Goal: Task Accomplishment & Management: Manage account settings

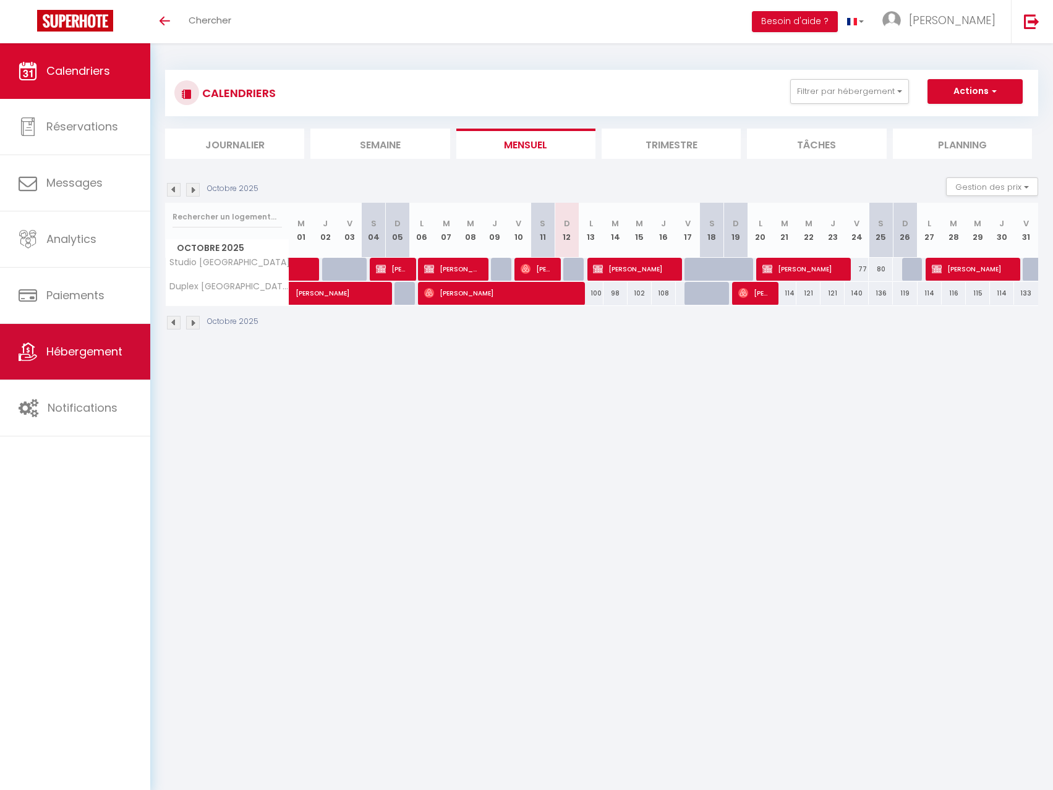
click at [74, 353] on span "Hébergement" at bounding box center [84, 351] width 76 height 15
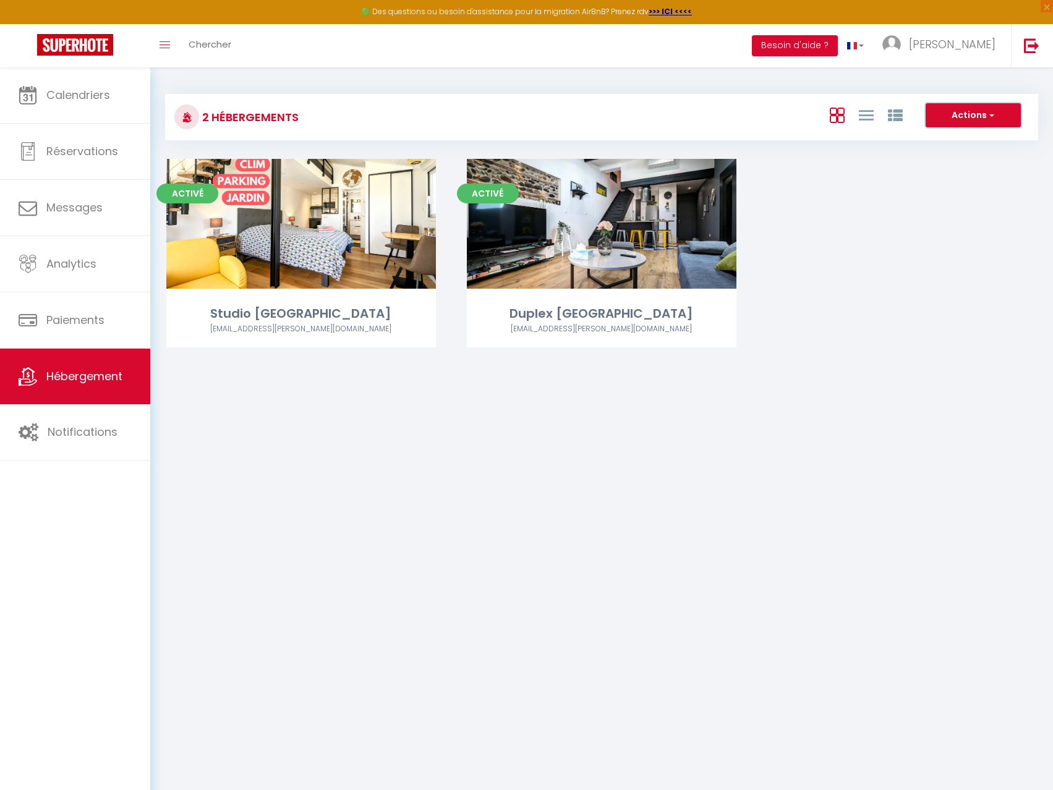
click at [989, 115] on span "button" at bounding box center [990, 115] width 7 height 12
drag, startPoint x: 745, startPoint y: 96, endPoint x: 347, endPoint y: 253, distance: 427.6
click at [728, 99] on div "2 Hébergements Actions Créer un Hébergement Nouveau groupe" at bounding box center [601, 117] width 873 height 46
click at [85, 109] on link "Calendriers" at bounding box center [75, 95] width 150 height 56
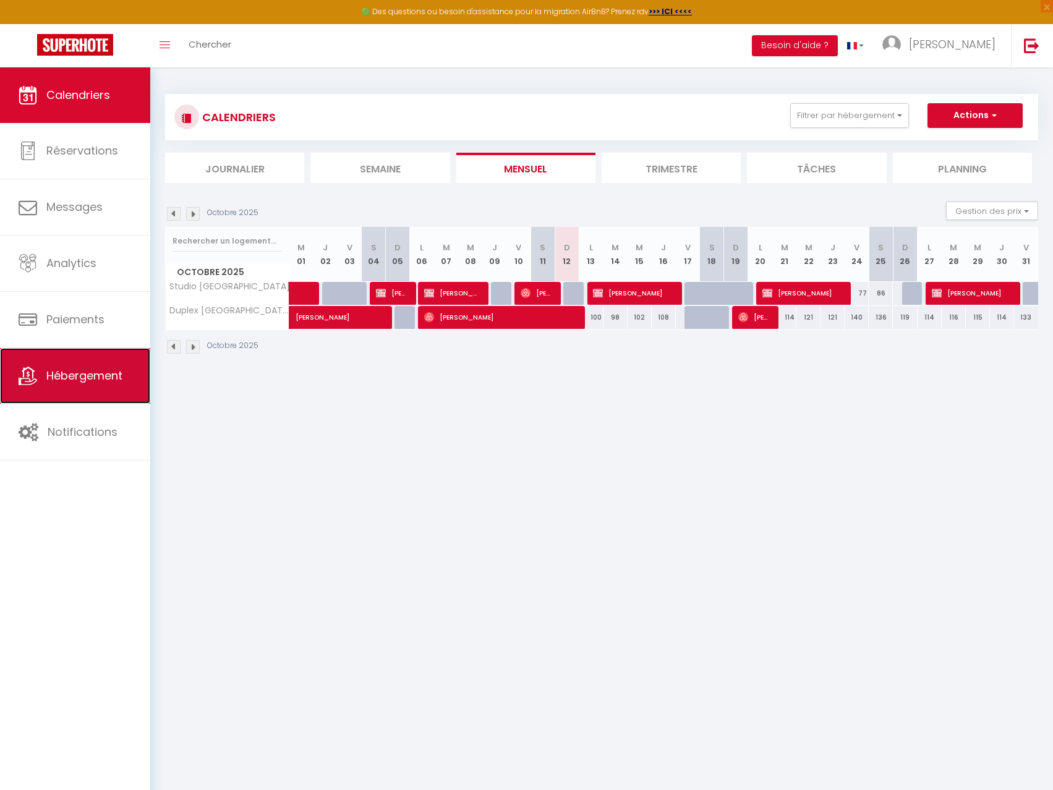
click at [75, 396] on link "Hébergement" at bounding box center [75, 376] width 150 height 56
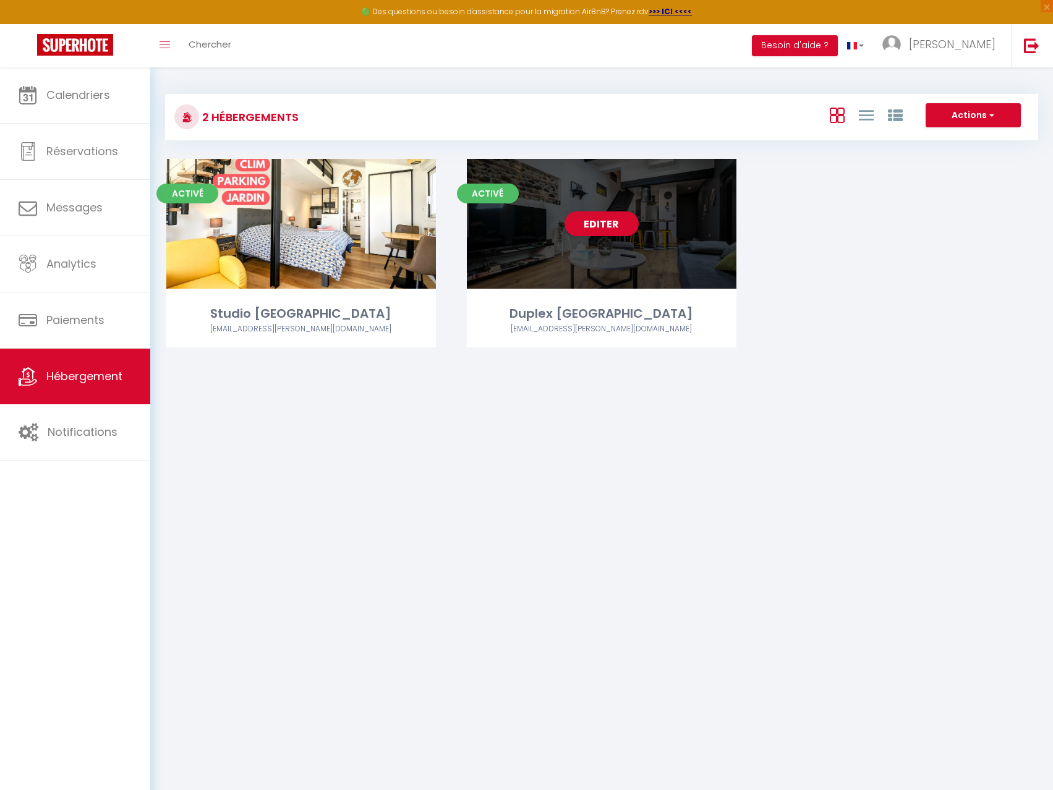
click at [585, 254] on div "Editer" at bounding box center [602, 224] width 270 height 130
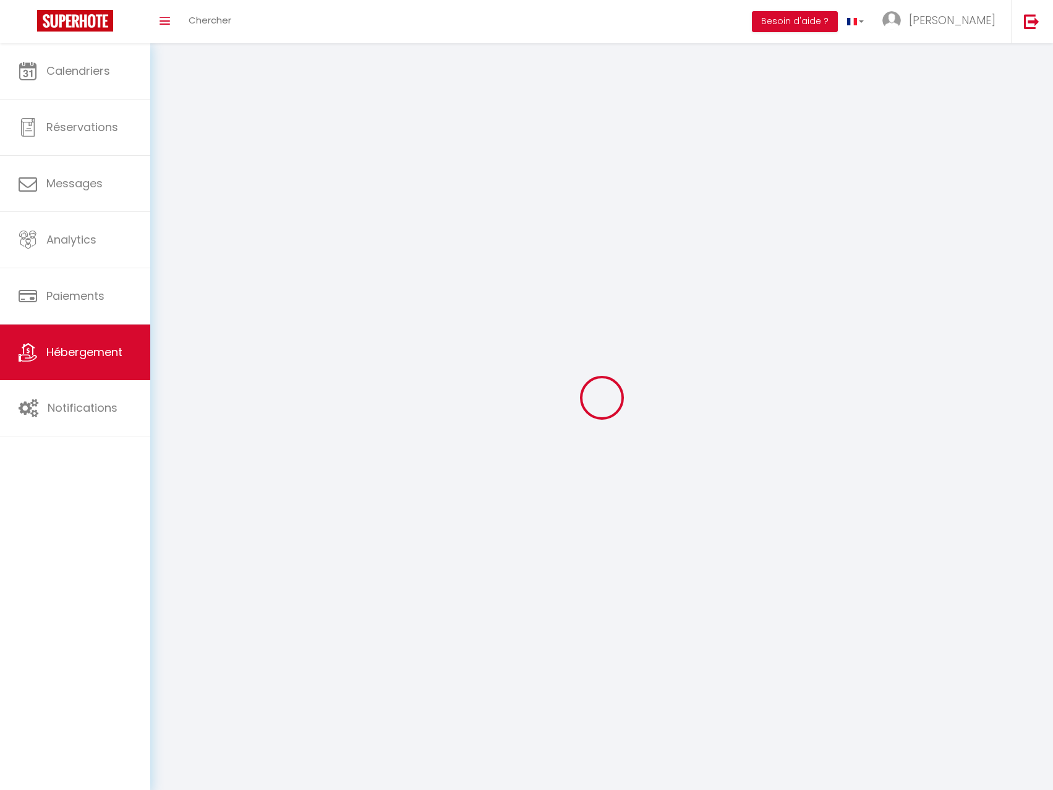
select select "1"
select select "28"
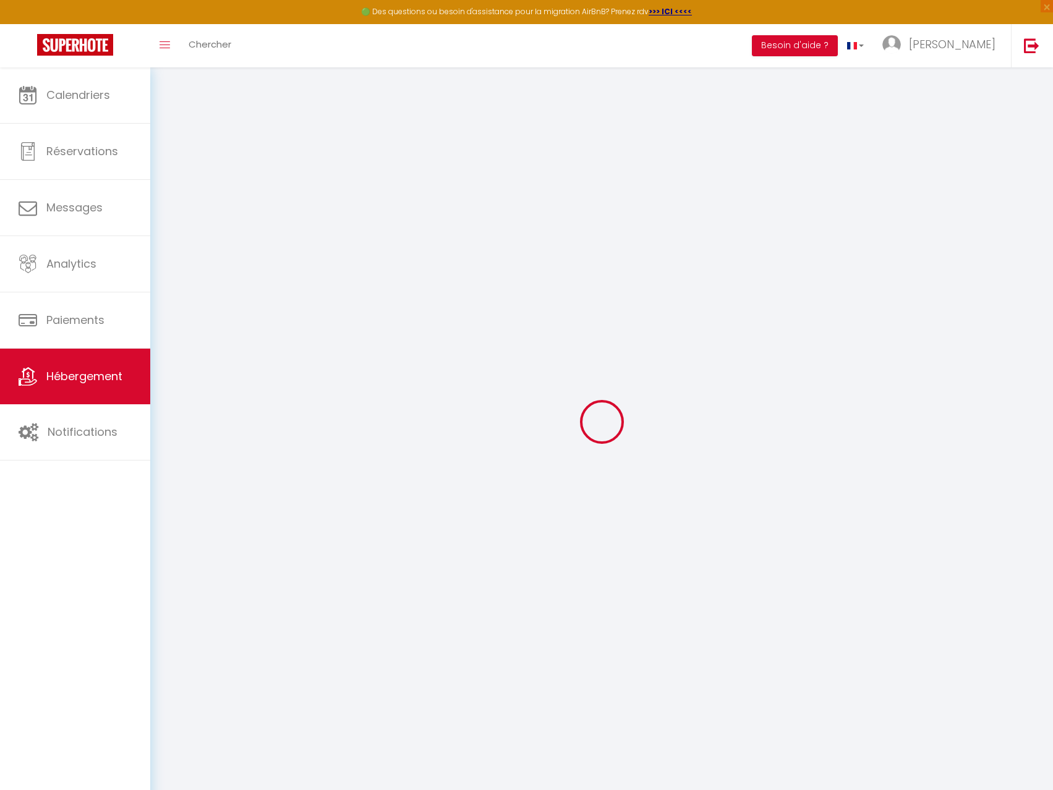
select select
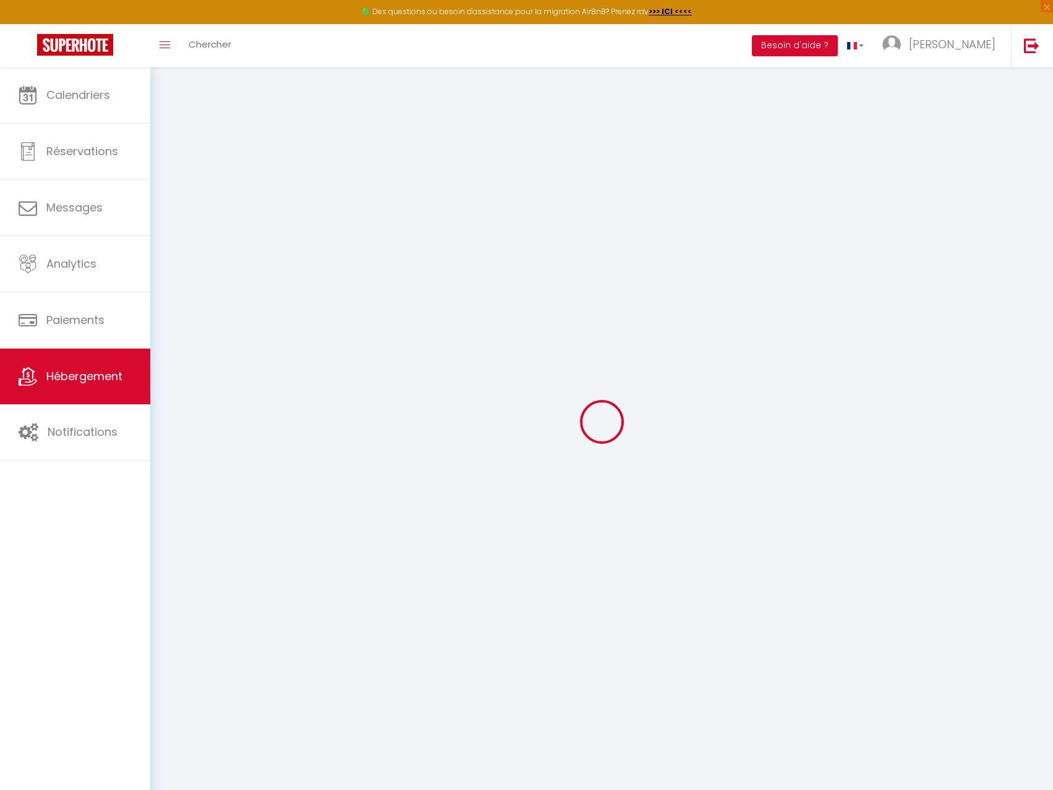
select select
checkbox input "false"
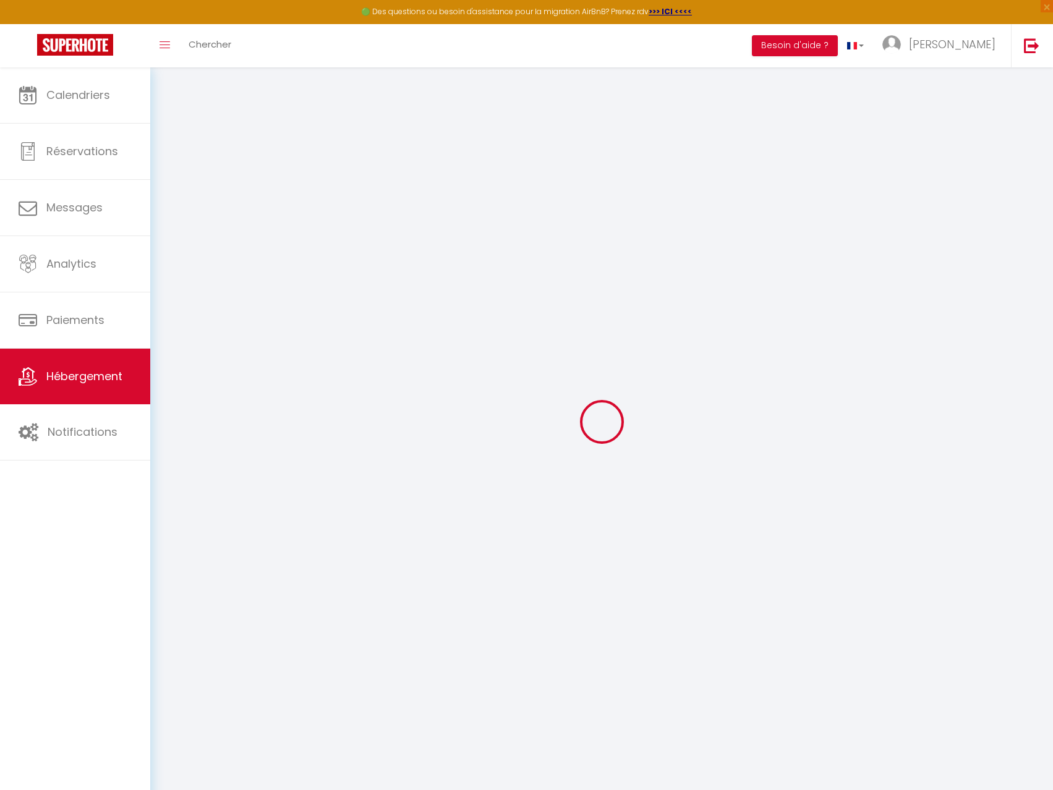
select select
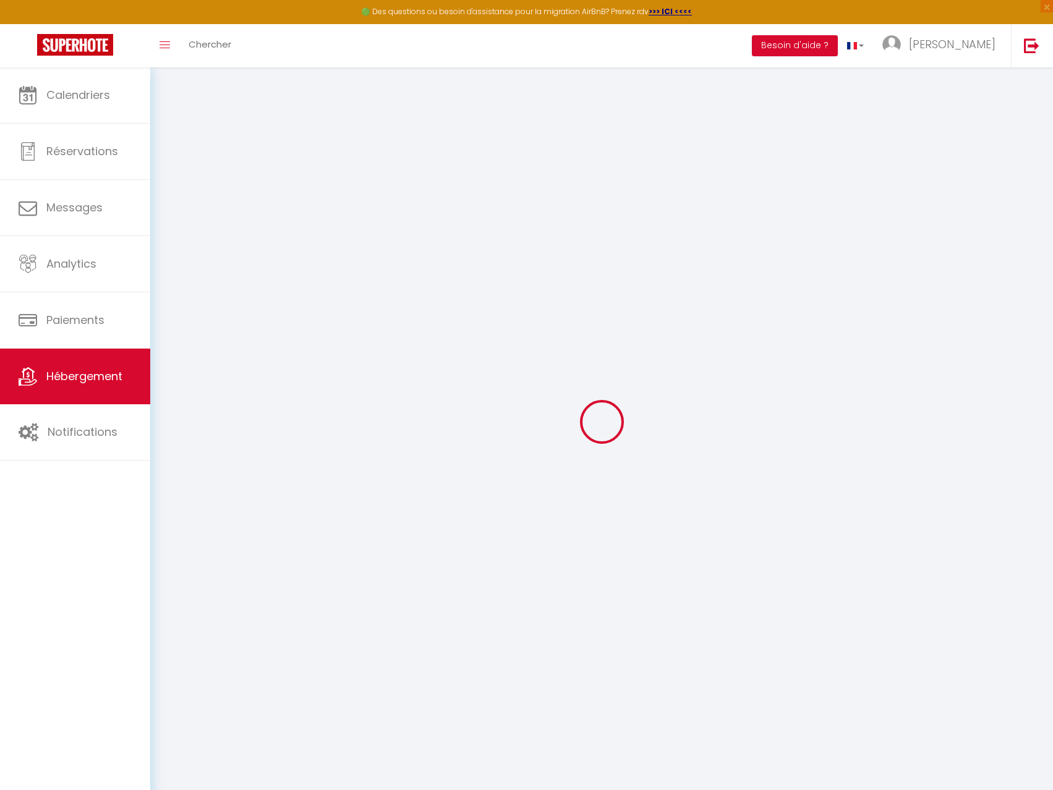
select select
checkbox input "false"
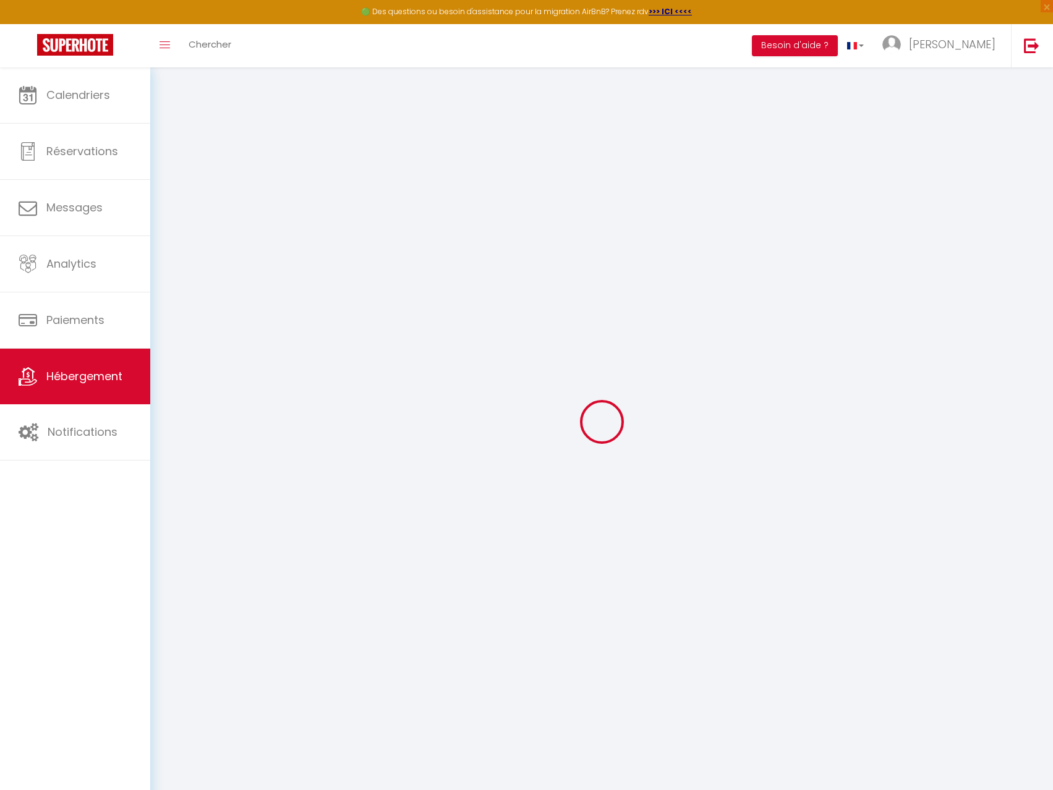
checkbox input "false"
select select
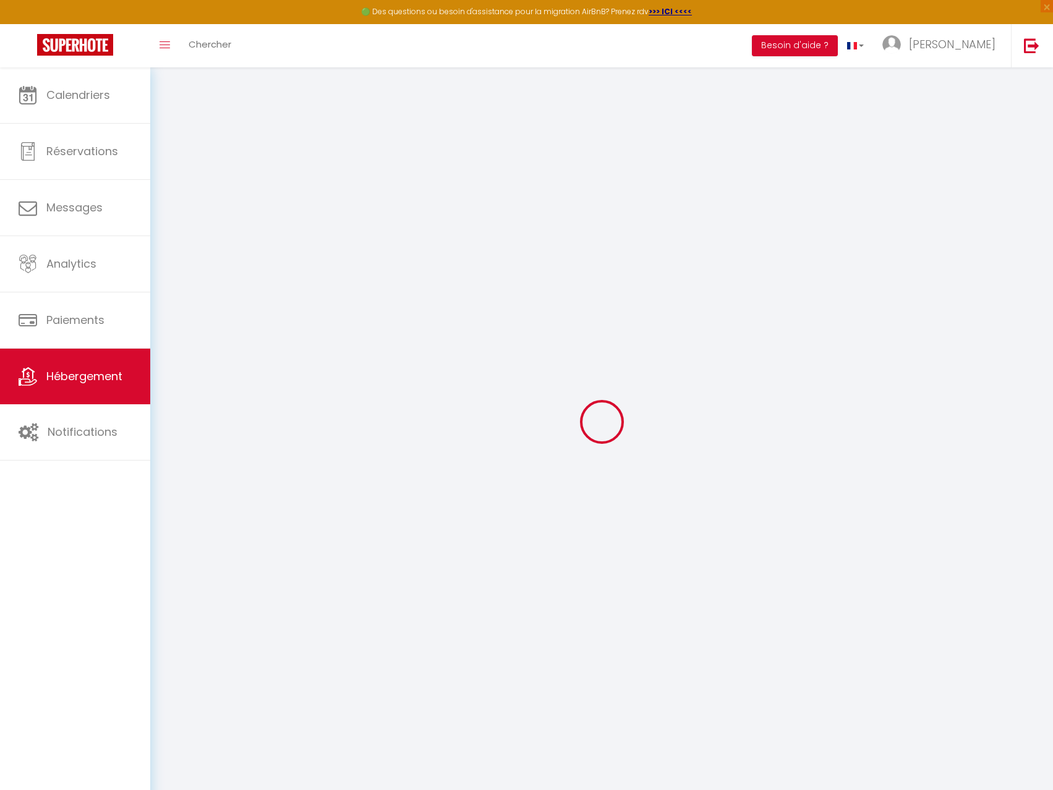
select select
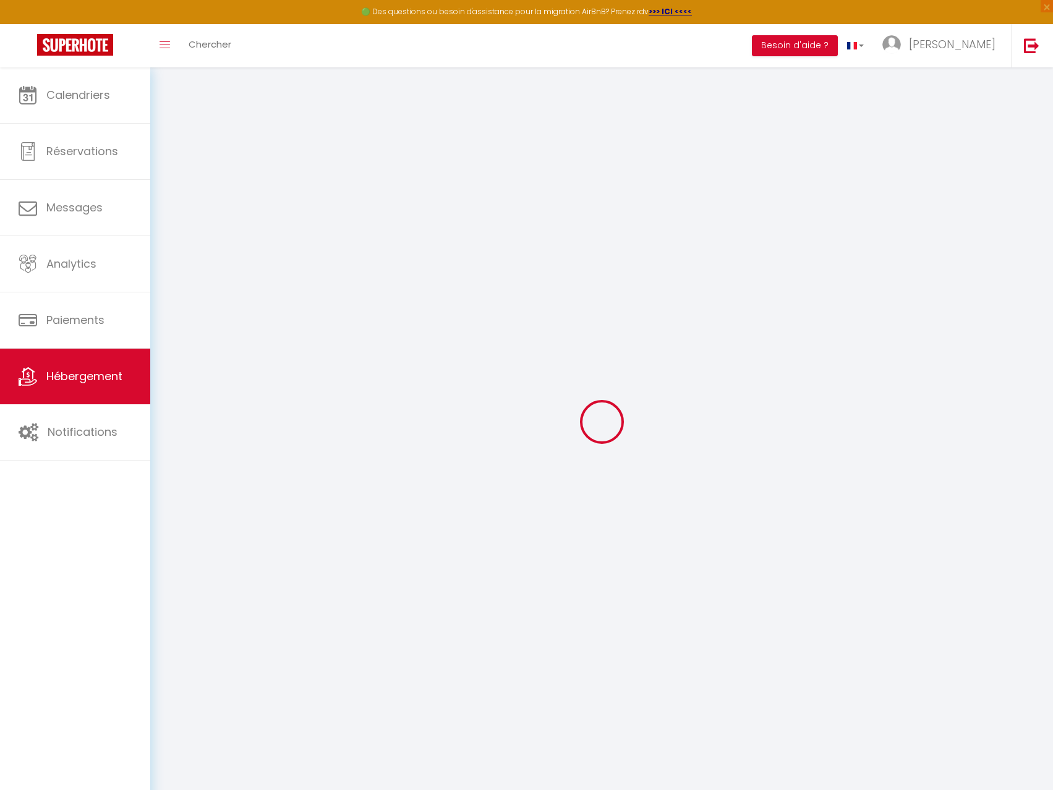
checkbox input "false"
select select
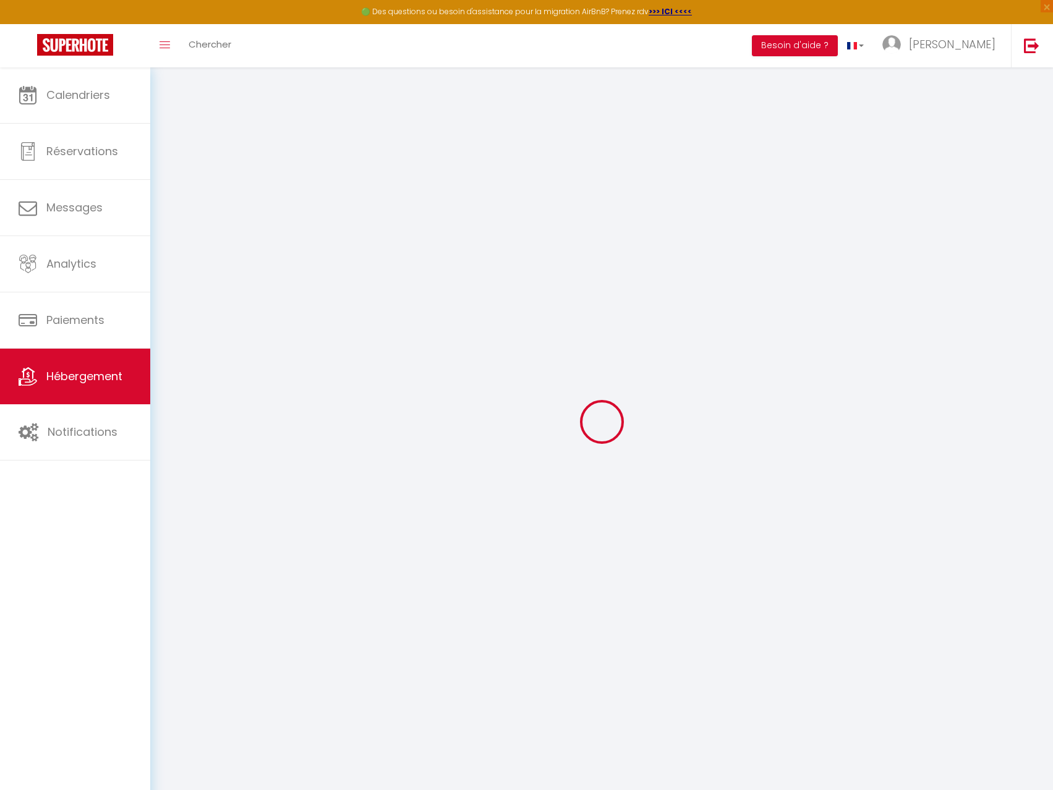
select select
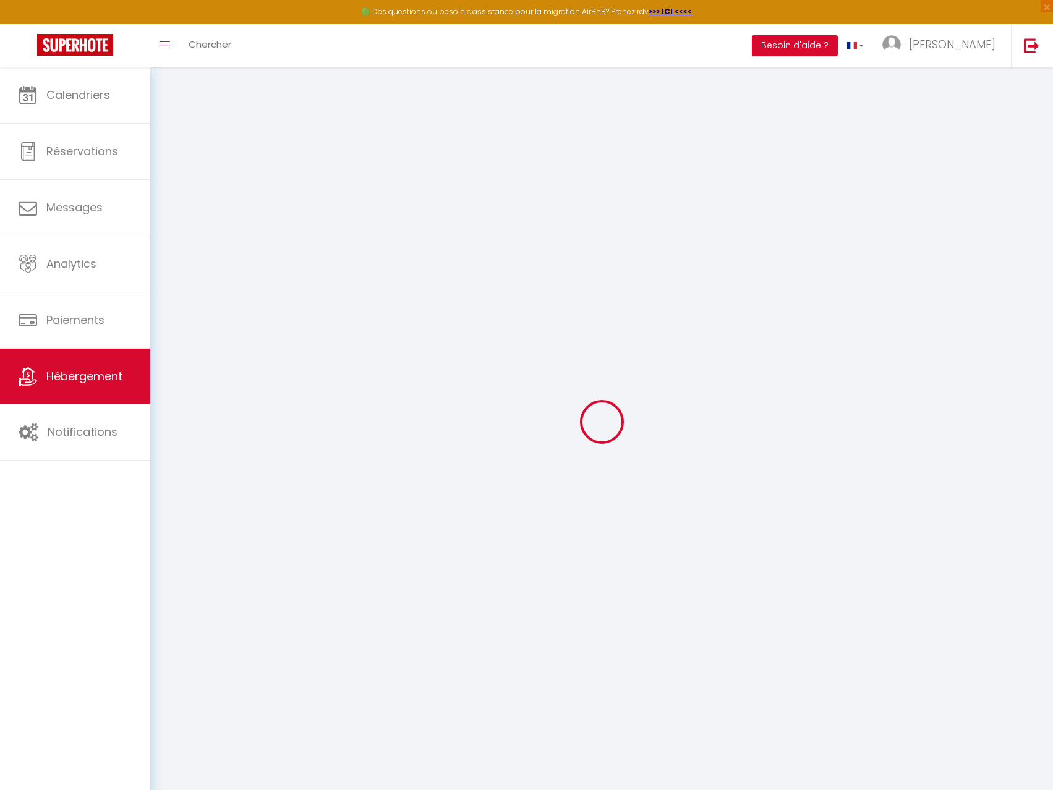
select select
checkbox input "false"
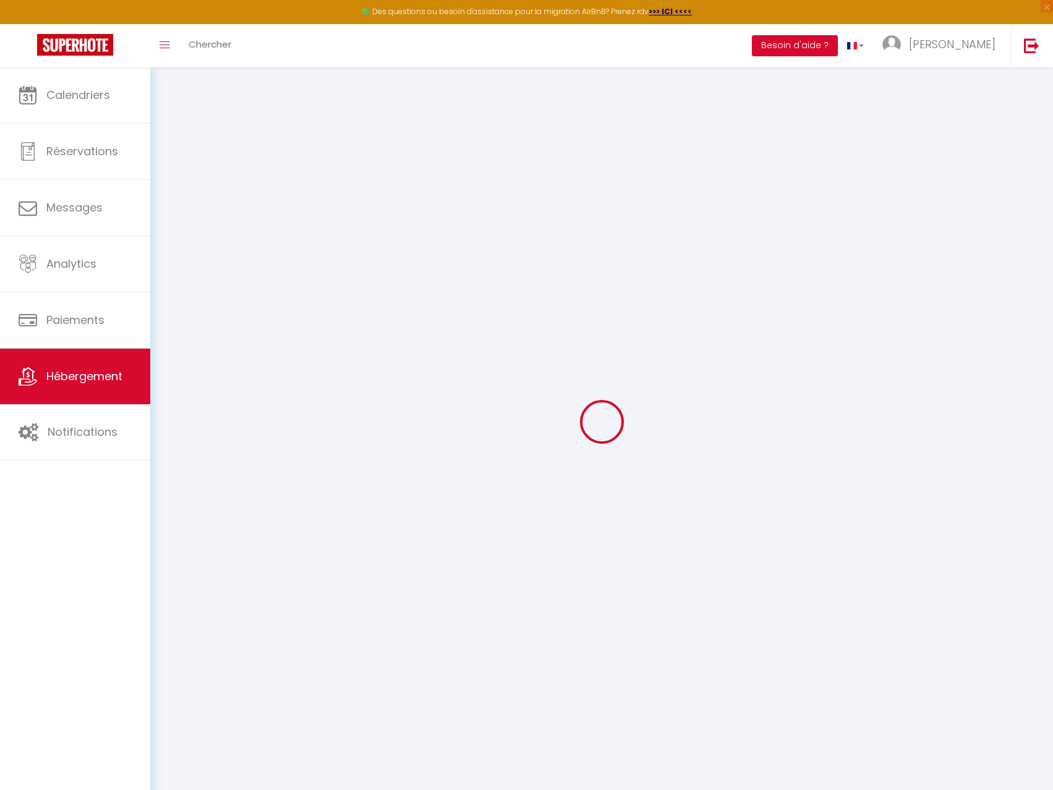
checkbox input "false"
select select
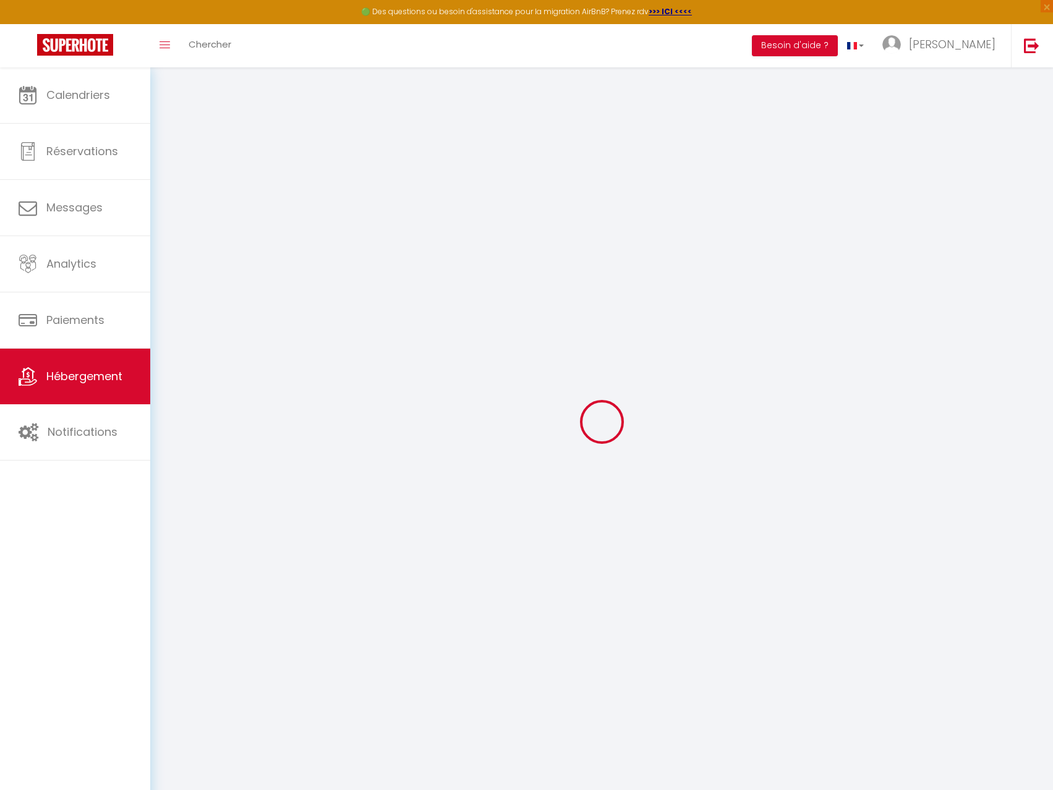
select select
checkbox input "false"
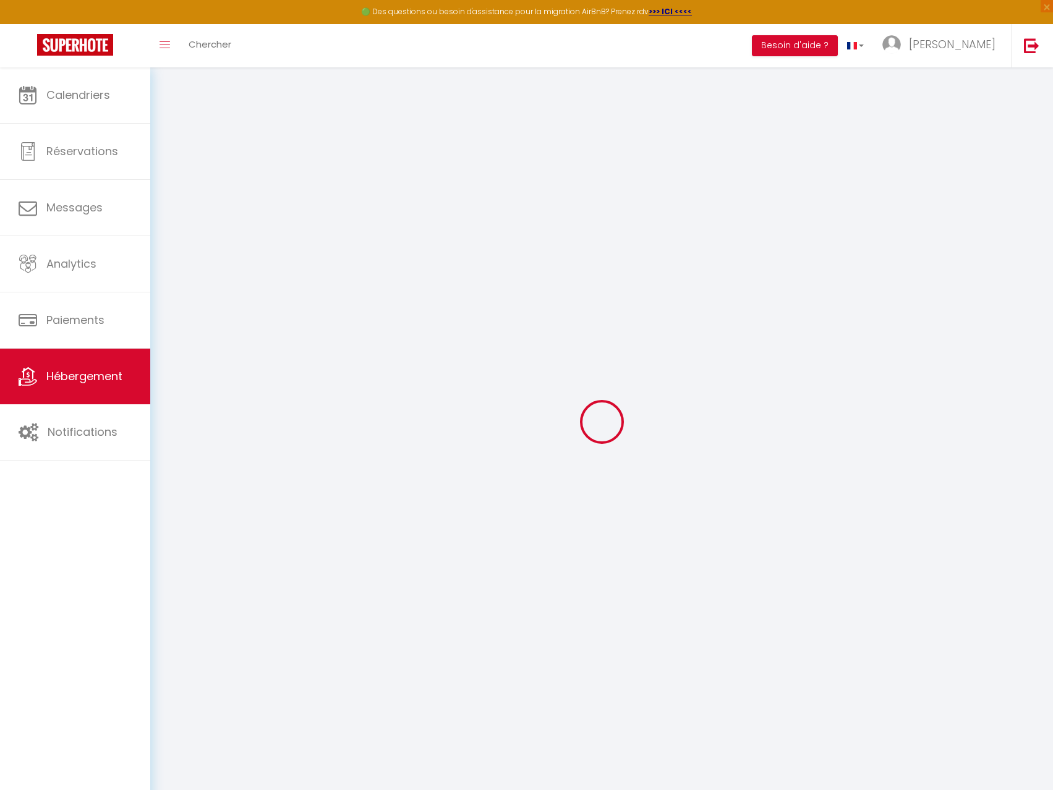
checkbox input "false"
select select
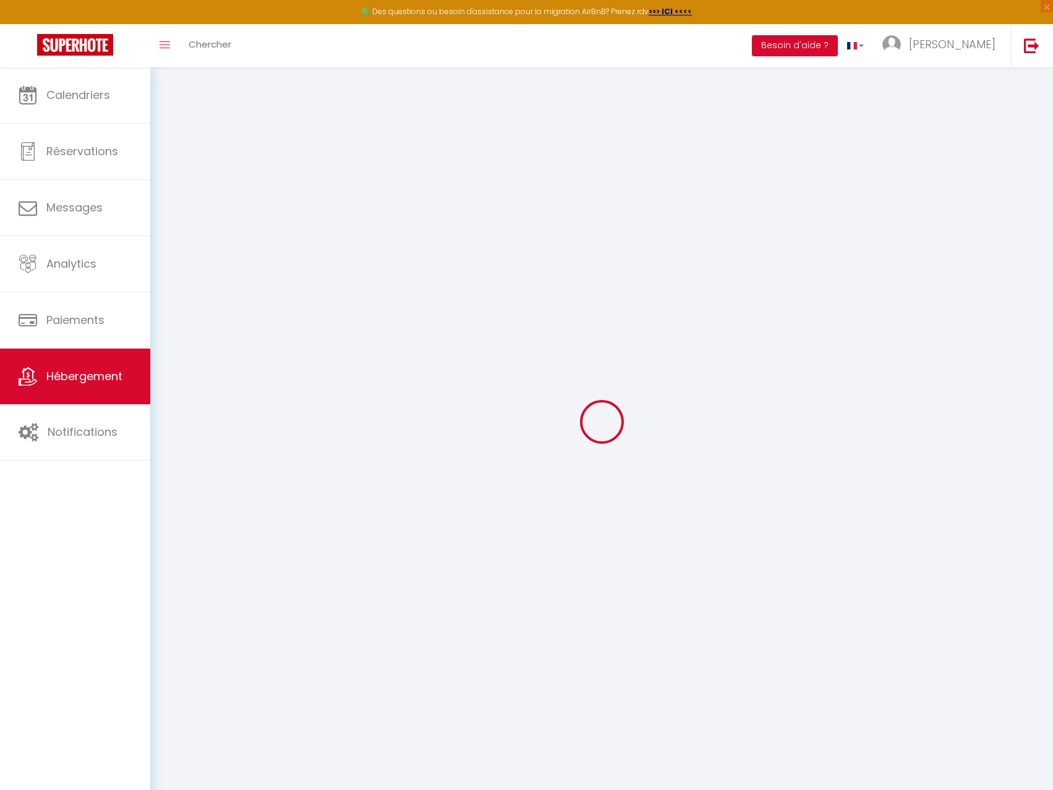
type input "Duplex [GEOGRAPHIC_DATA]"
type input "[PERSON_NAME]"
type input "Rollin"
type input "70"
type input "10"
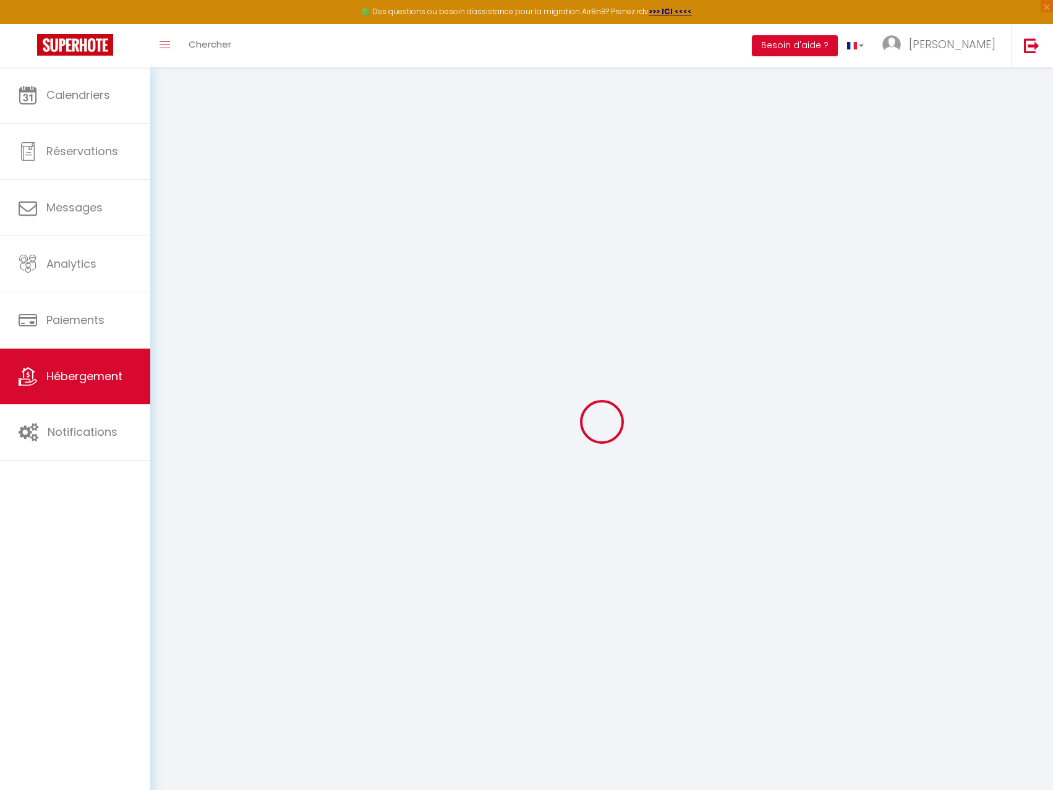
type input "35"
type input "5.5"
type input "4.4"
type input "500"
select select
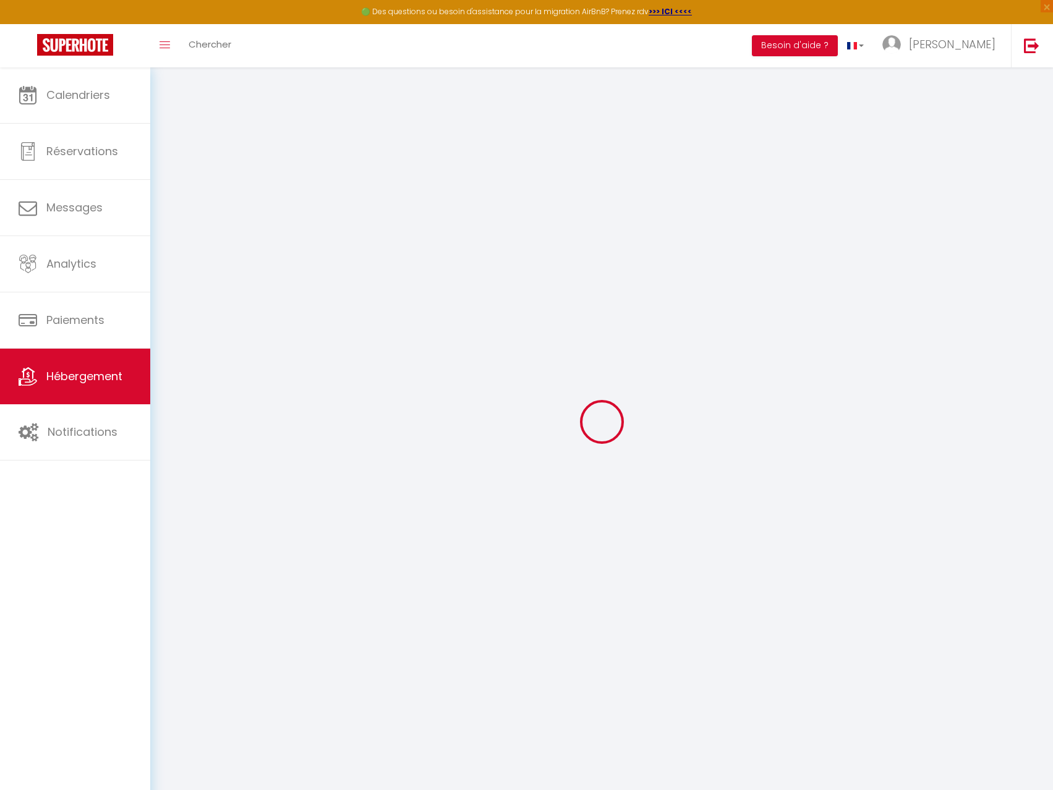
select select
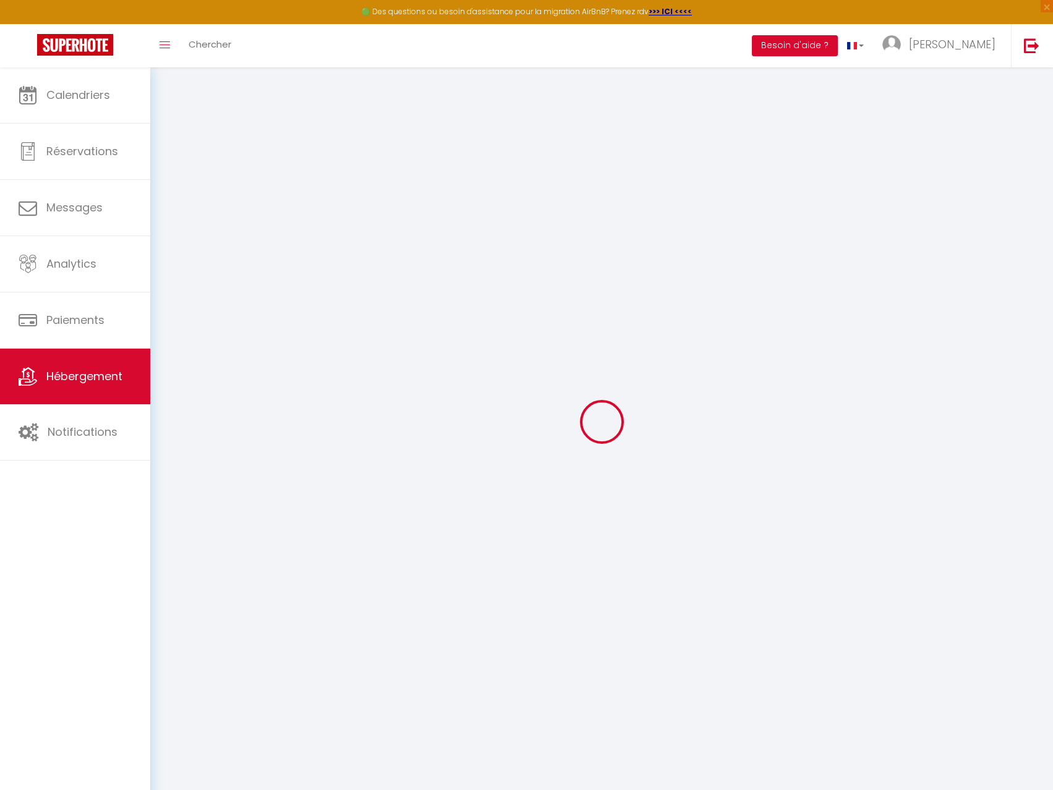
type input "83 Allées [PERSON_NAME]"
type input "31300"
type input "[GEOGRAPHIC_DATA]"
type input "[EMAIL_ADDRESS][PERSON_NAME][DOMAIN_NAME]"
select select
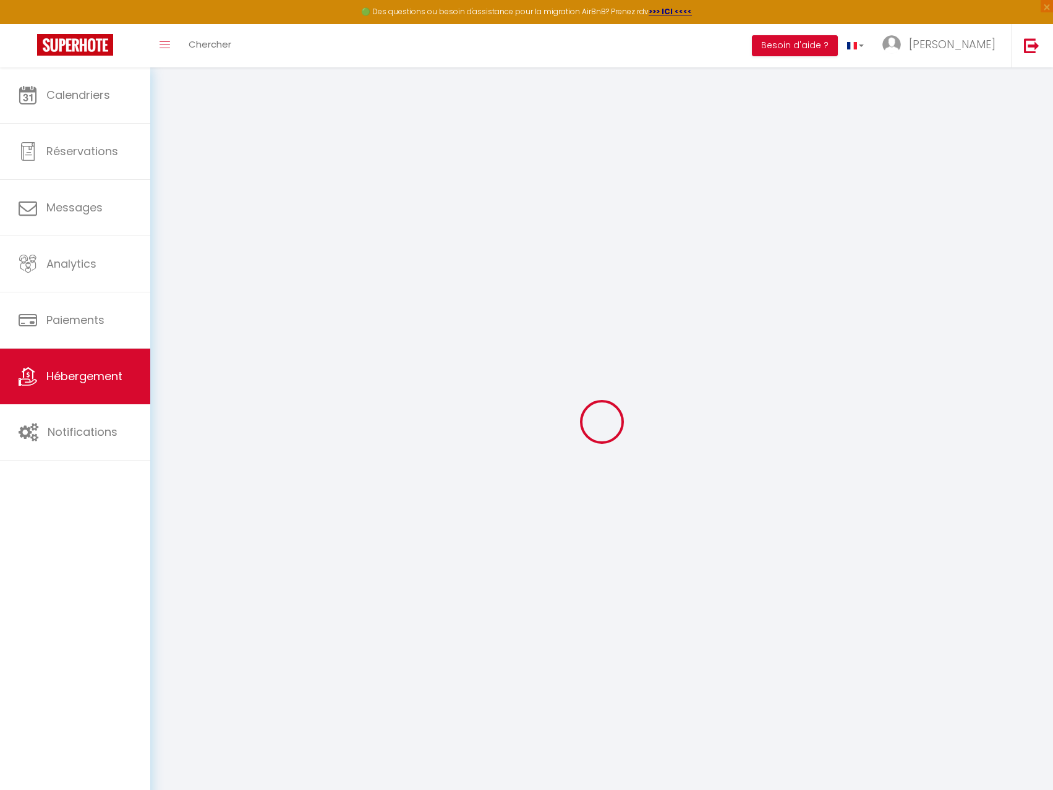
checkbox input "false"
radio input "true"
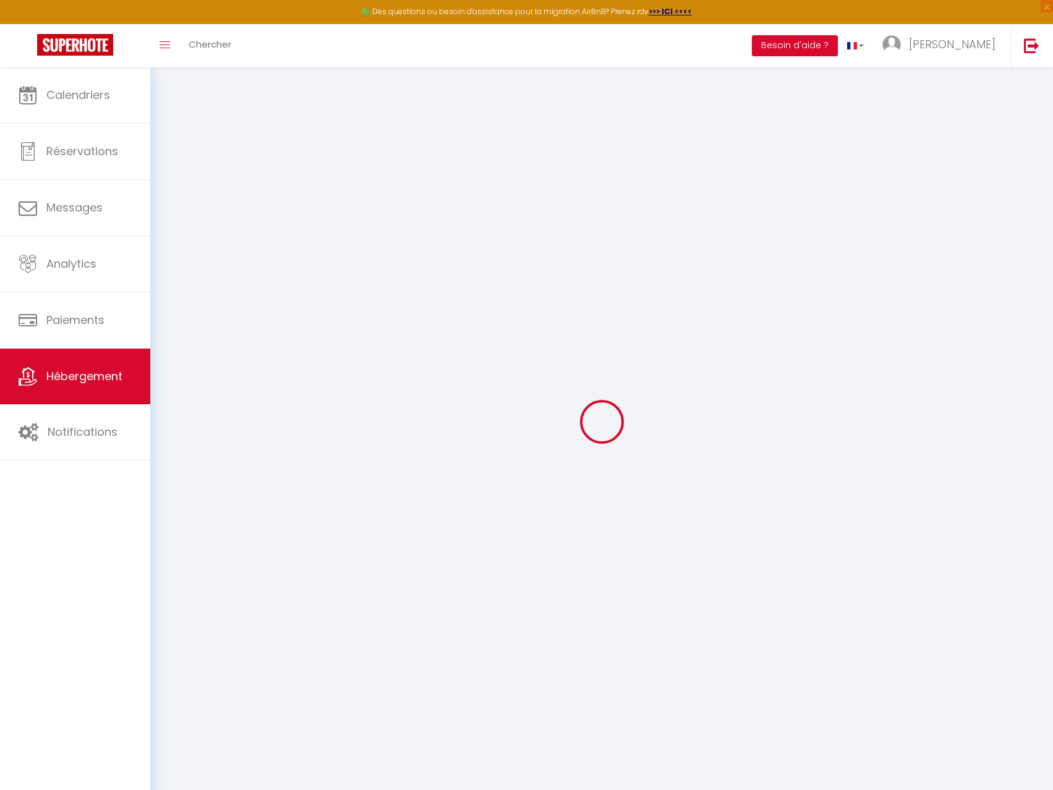
select select
type input "0"
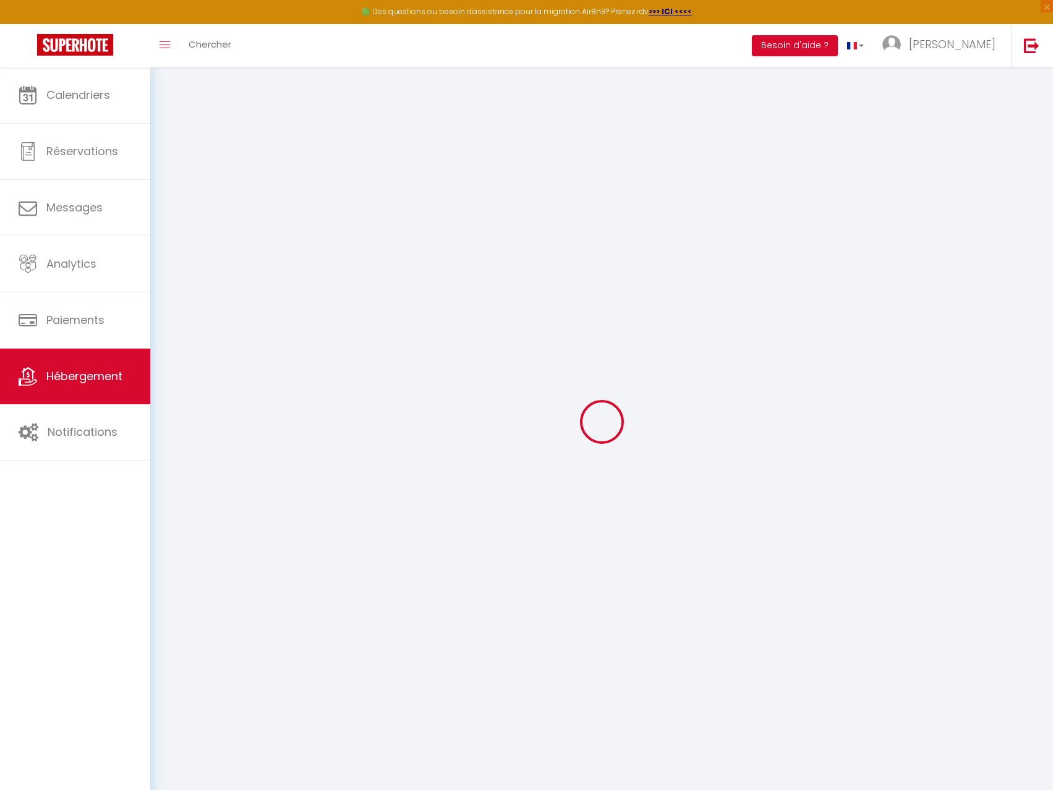
type input "0"
select select
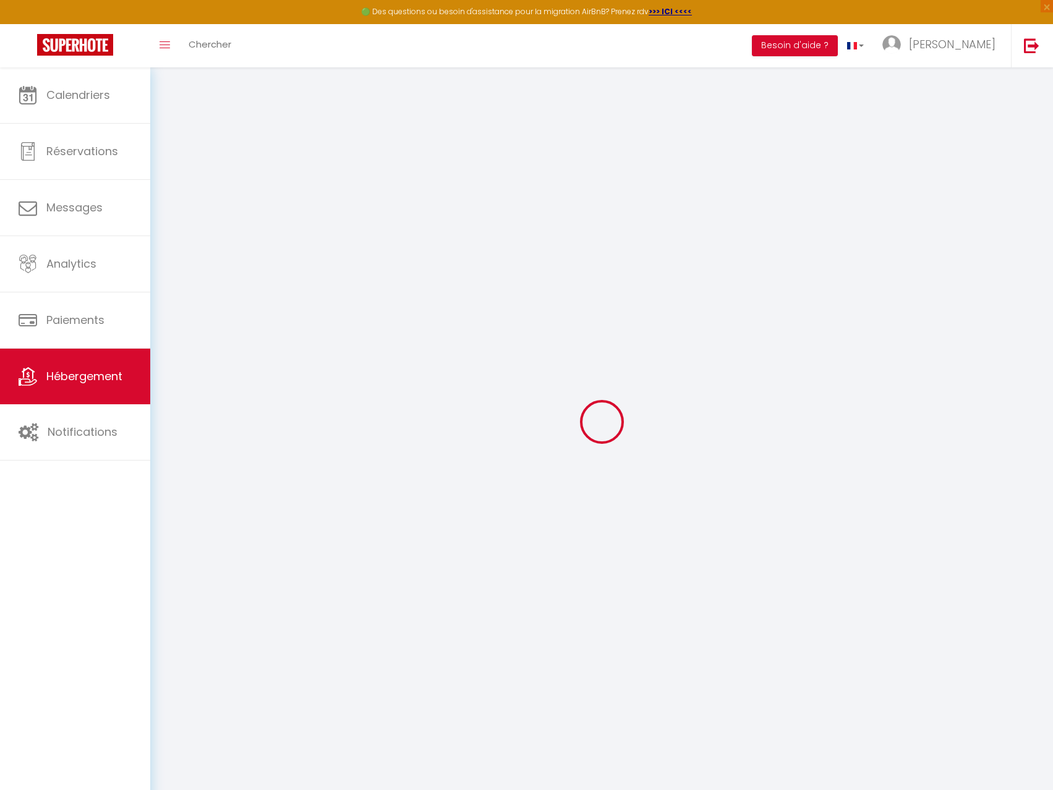
select select
checkbox input "false"
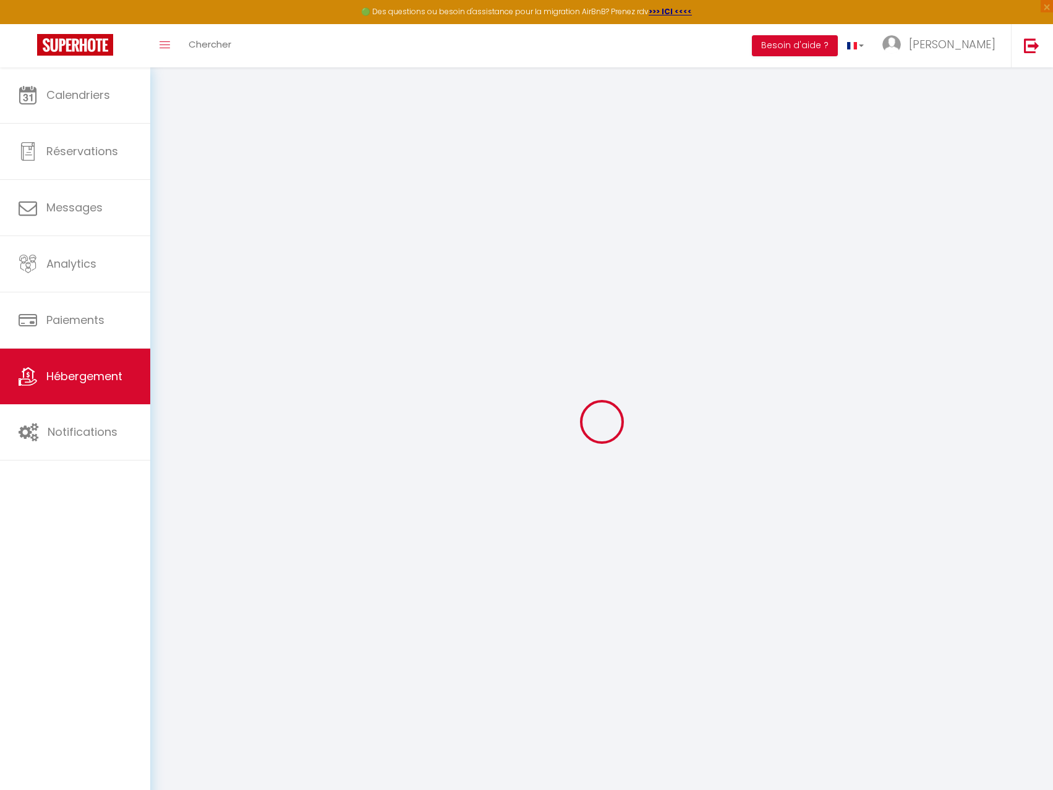
checkbox input "false"
select select
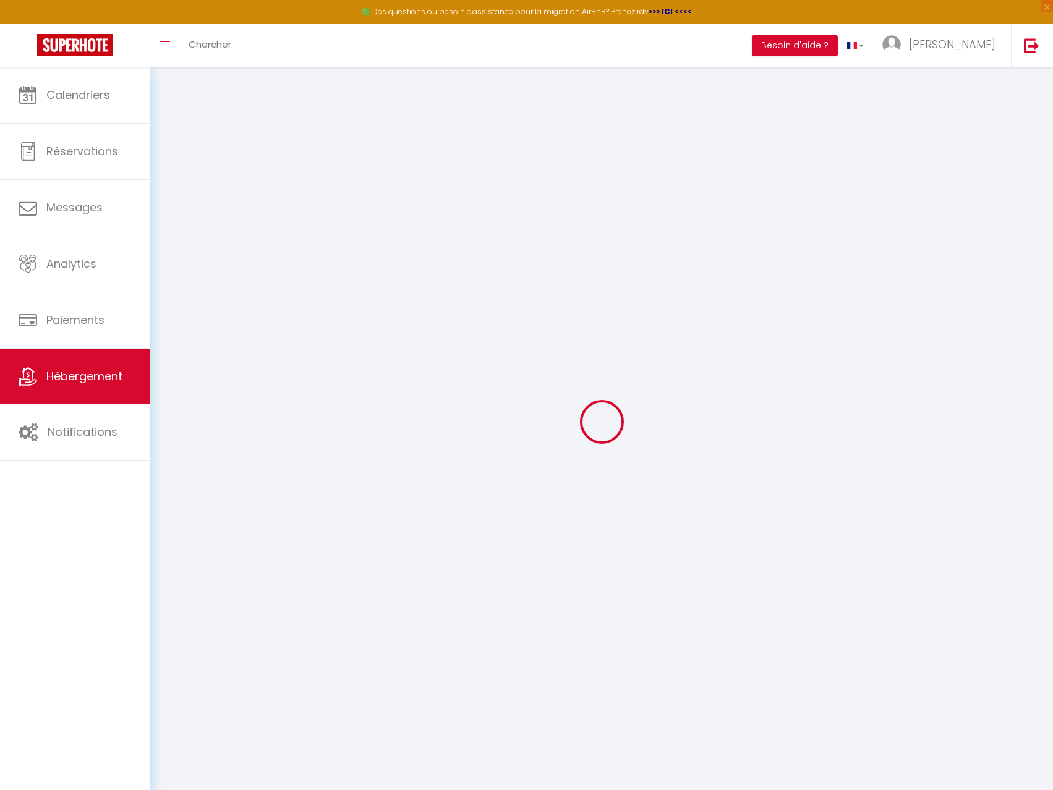
select select
checkbox input "false"
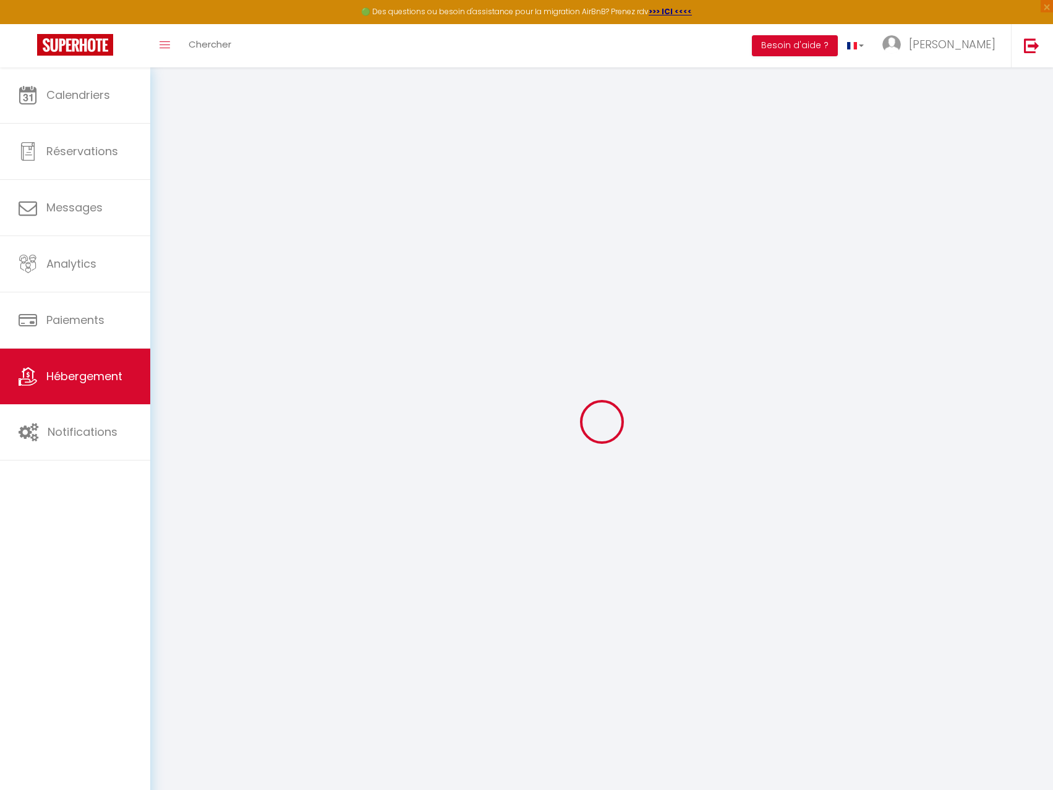
checkbox input "false"
select select
checkbox input "false"
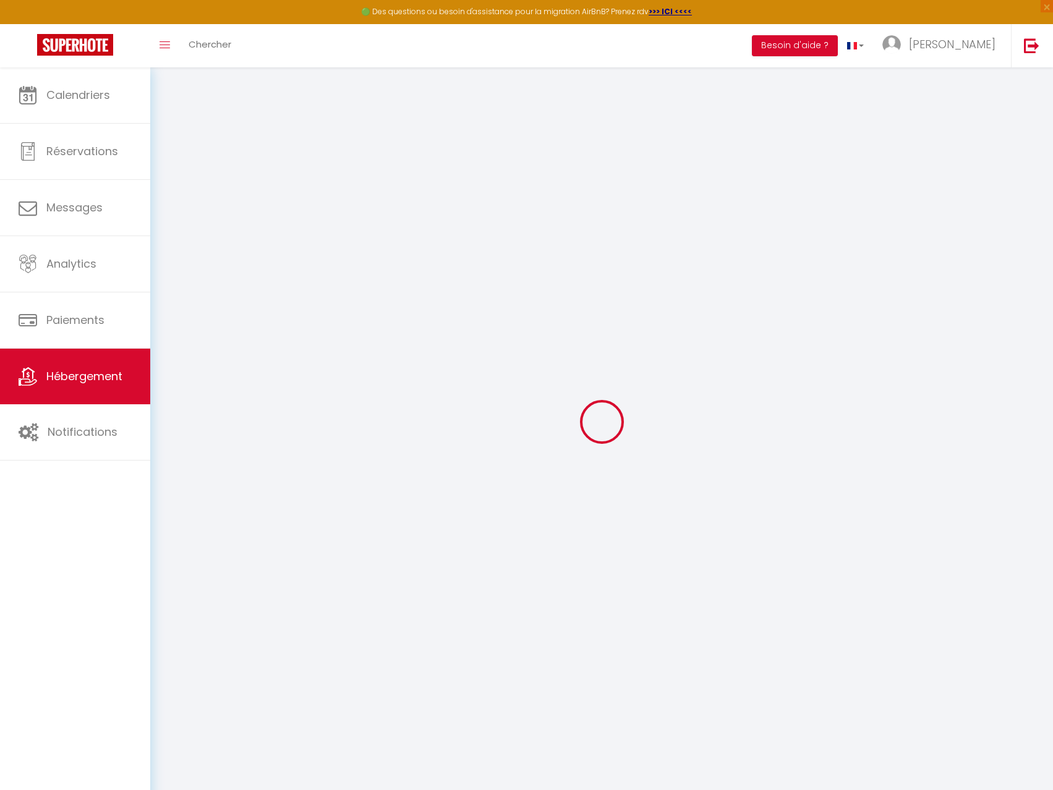
checkbox input "false"
select select "15:00"
select select "23:45"
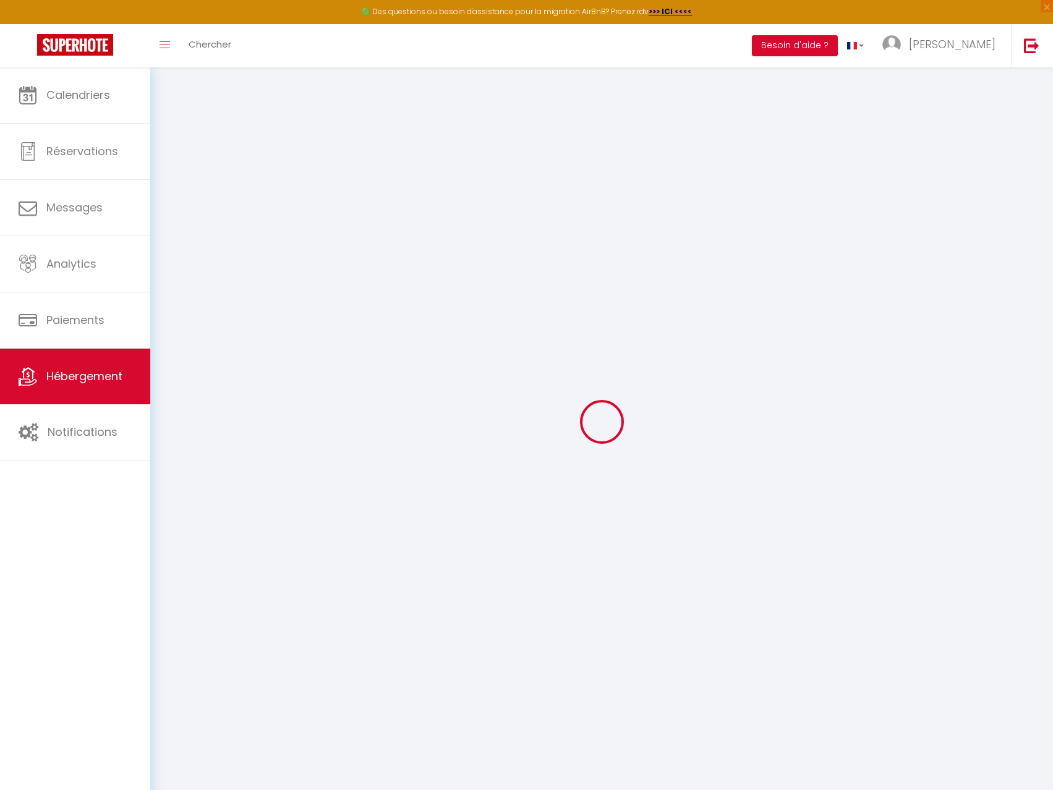
select select "11:00"
select select "30"
select select "120"
select select "21:00"
select select
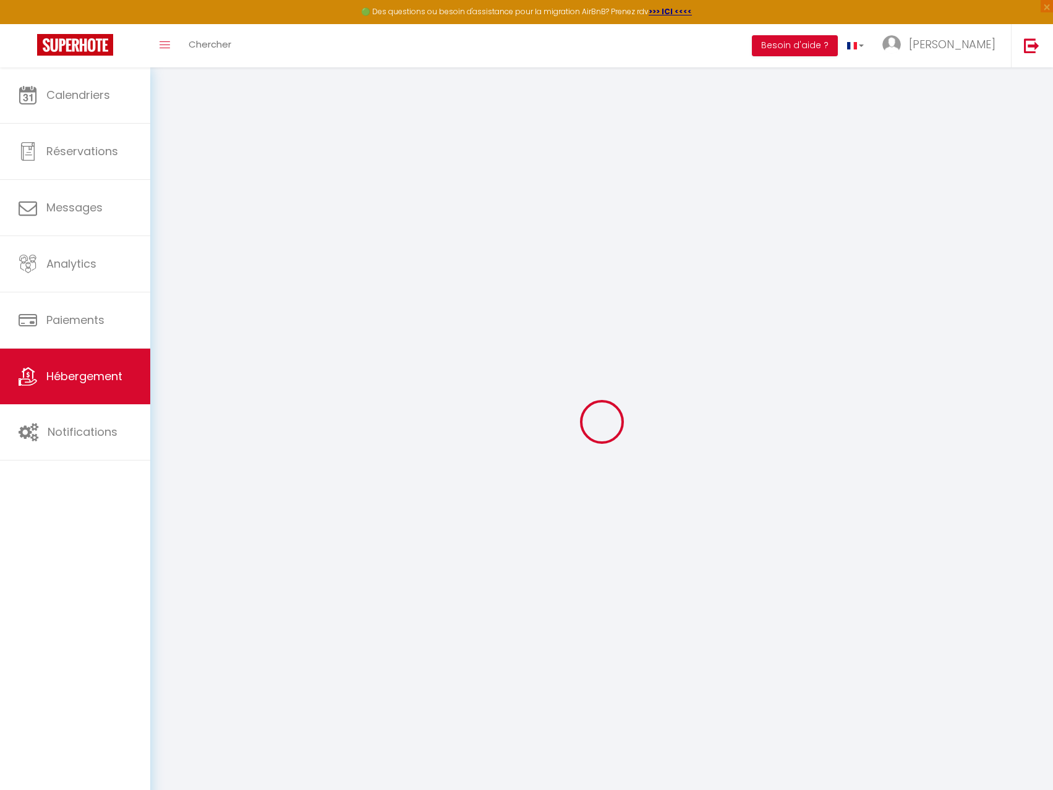
checkbox input "false"
select select
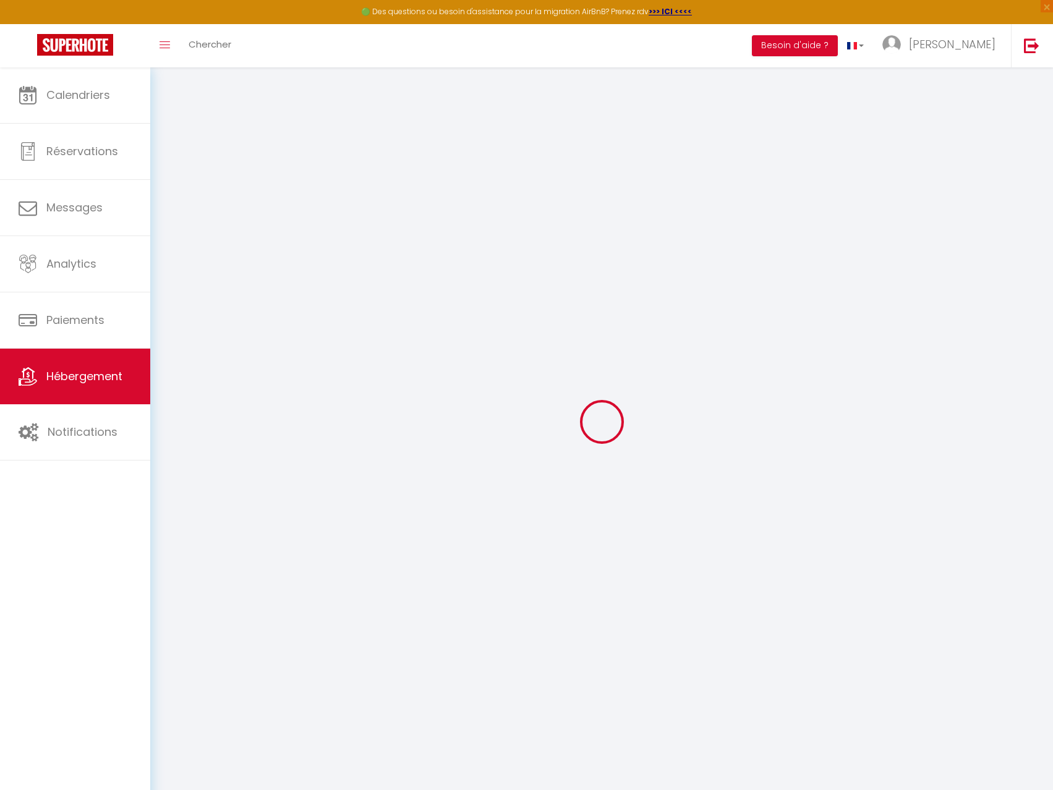
checkbox input "false"
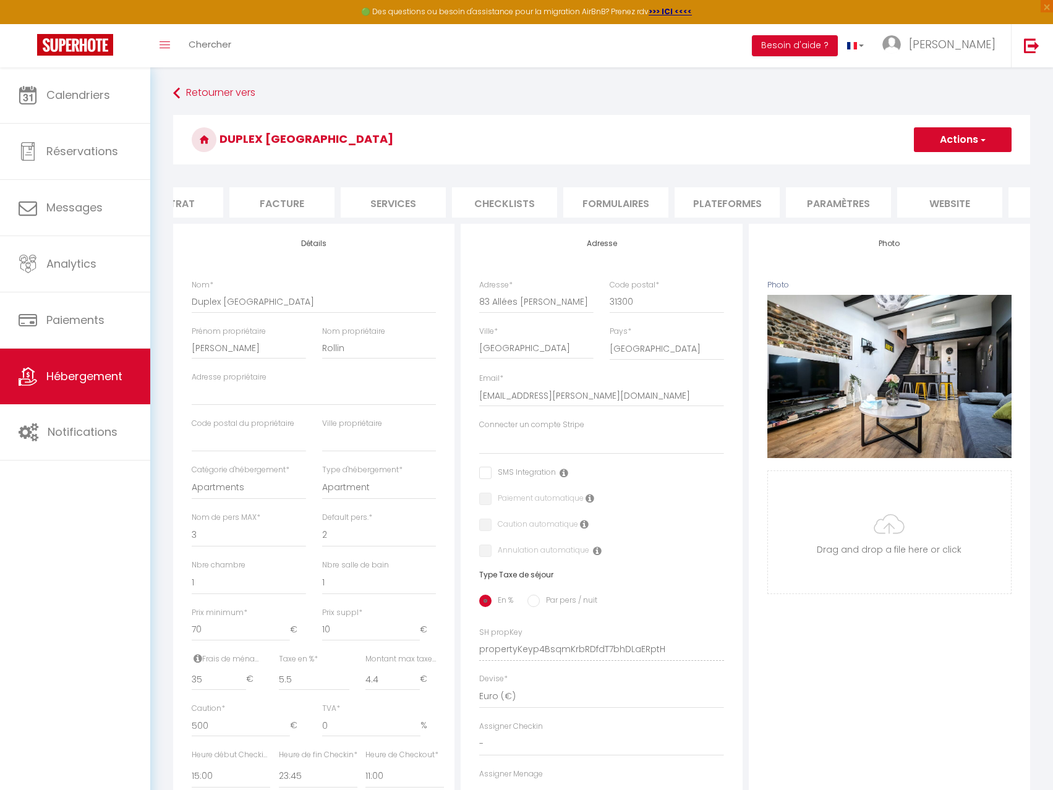
scroll to position [0, 163]
click at [857, 200] on li "Paramètres" at bounding box center [842, 202] width 105 height 30
select select
checkbox input "false"
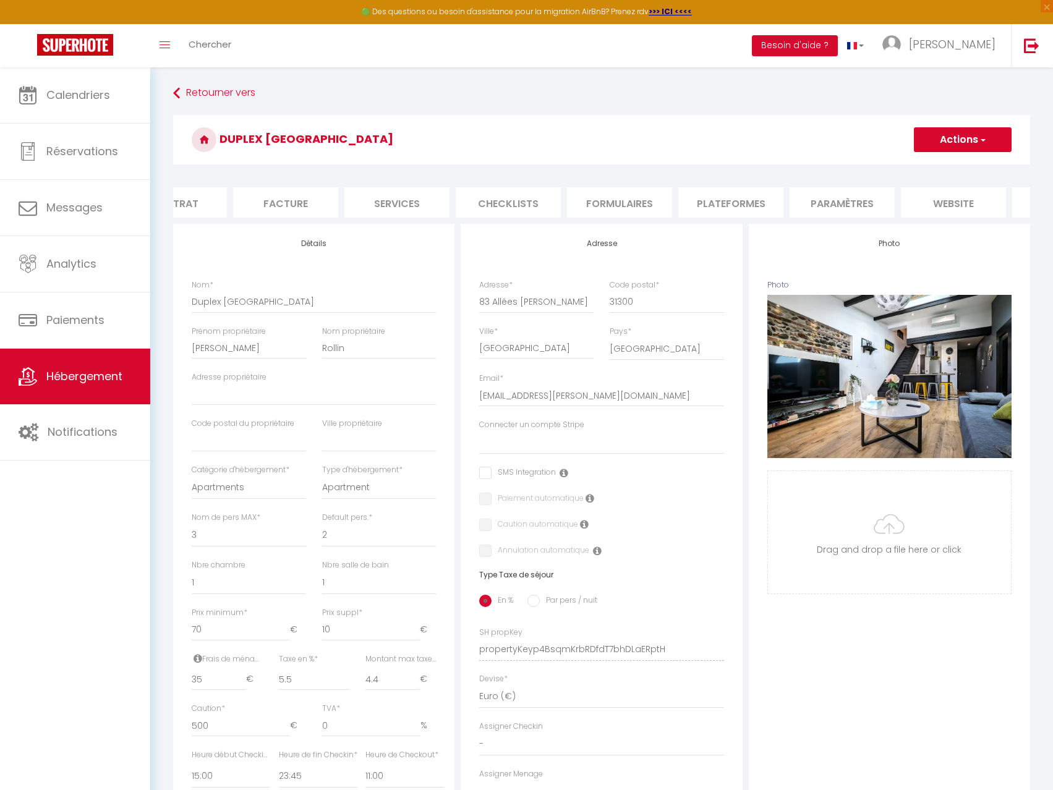
checkbox input "false"
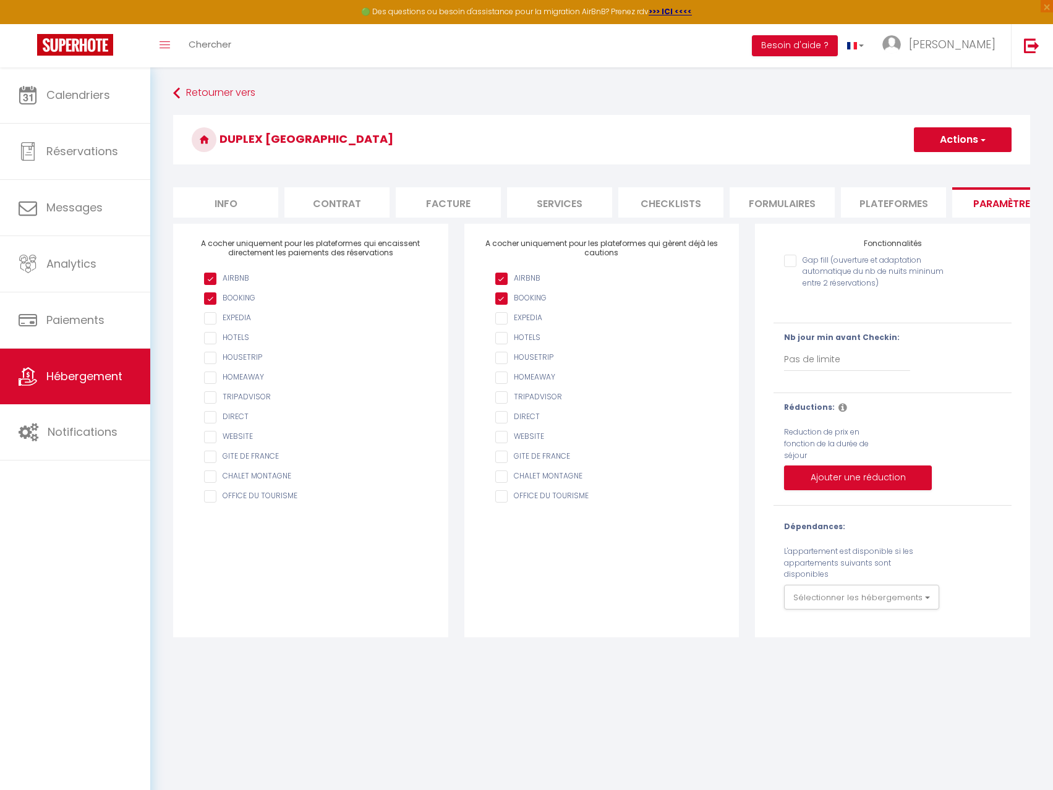
click at [242, 212] on li "Info" at bounding box center [225, 202] width 105 height 30
select select
checkbox input "false"
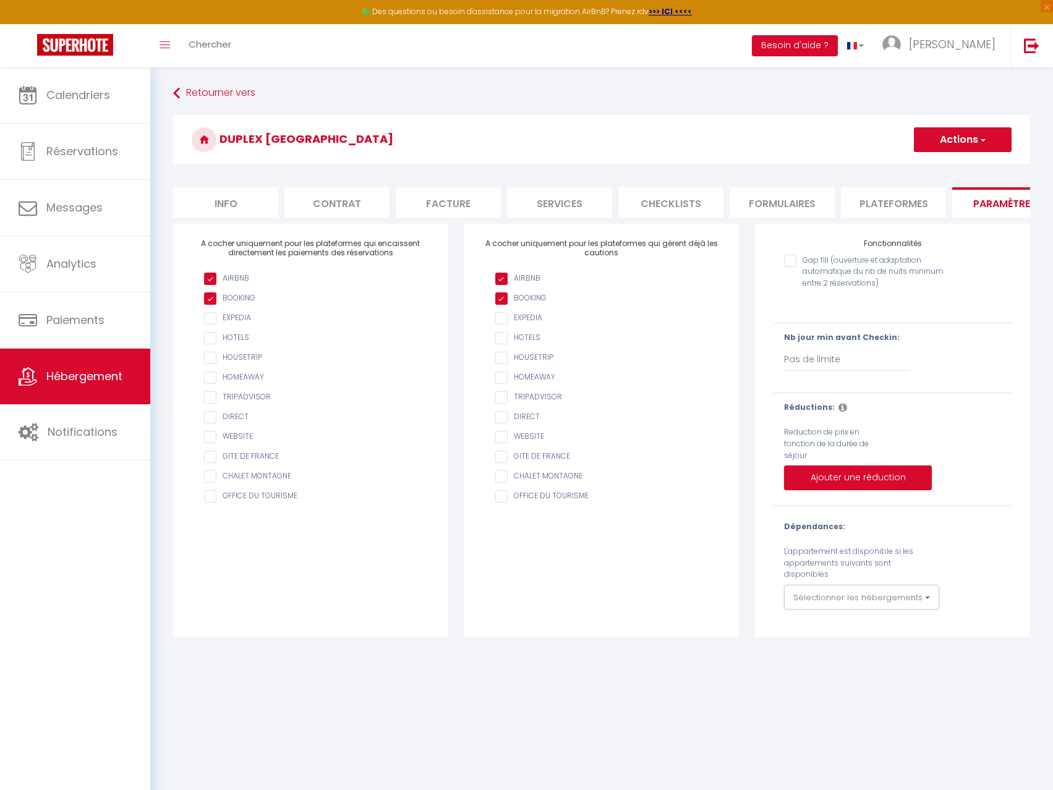
checkbox input "false"
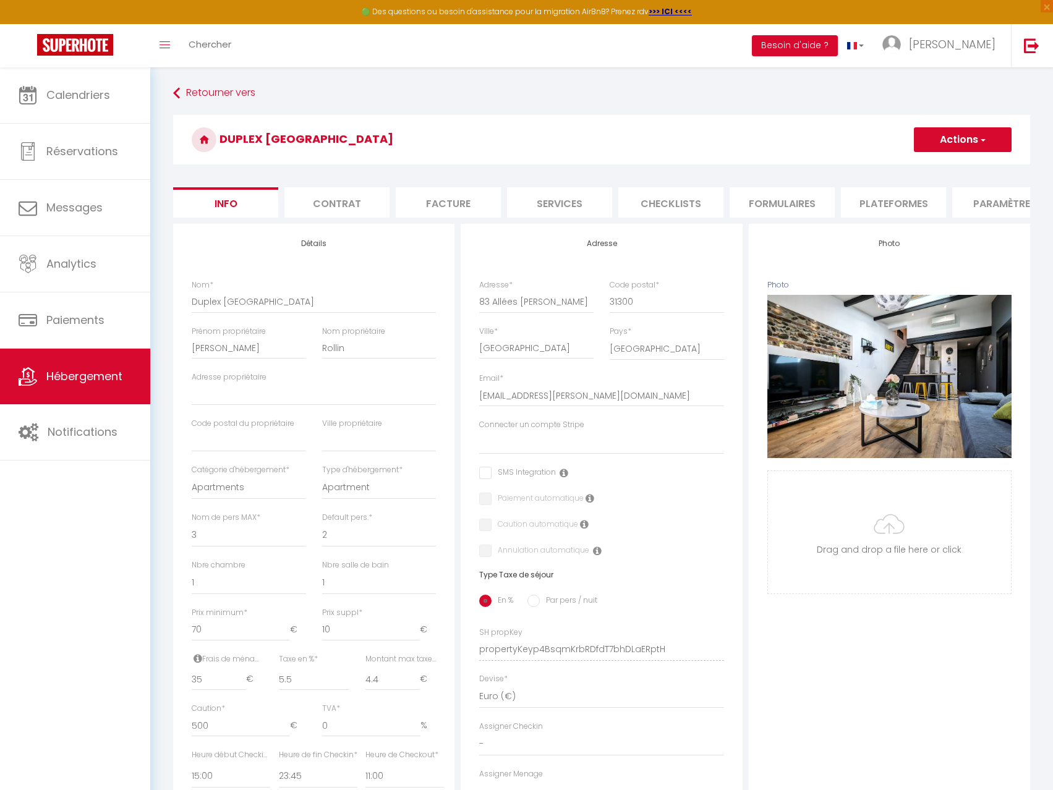
click at [324, 203] on li "Contrat" at bounding box center [337, 202] width 105 height 30
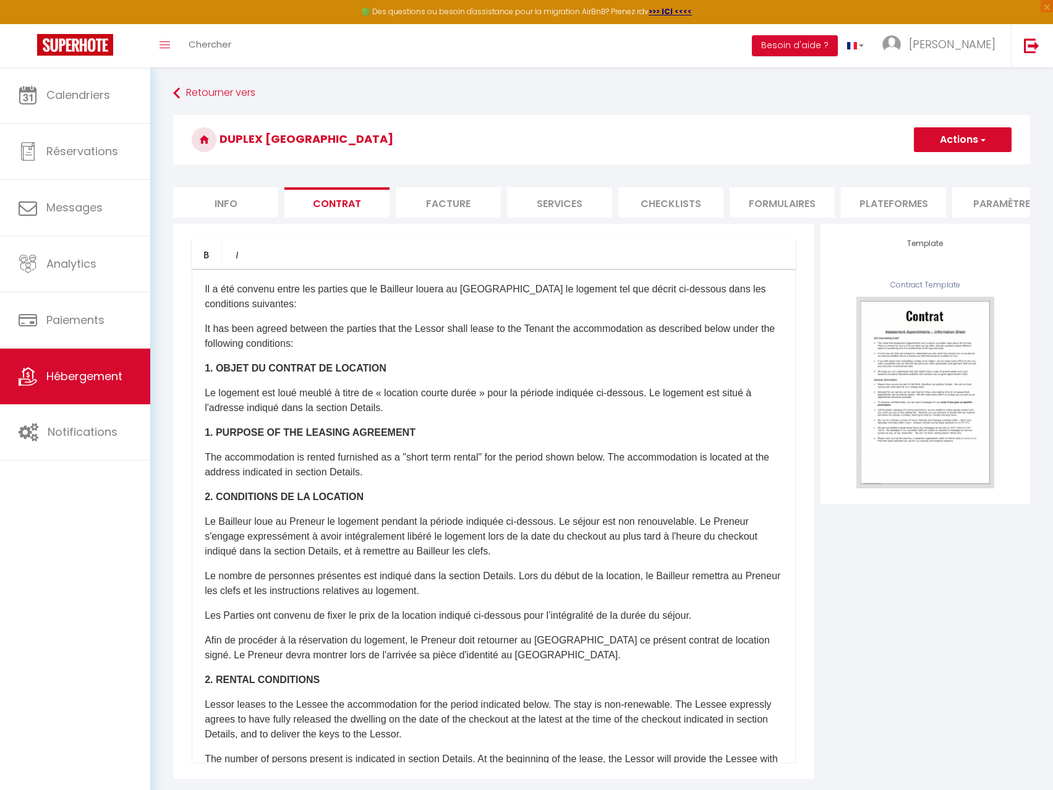
click at [443, 188] on li "Facture" at bounding box center [448, 202] width 105 height 30
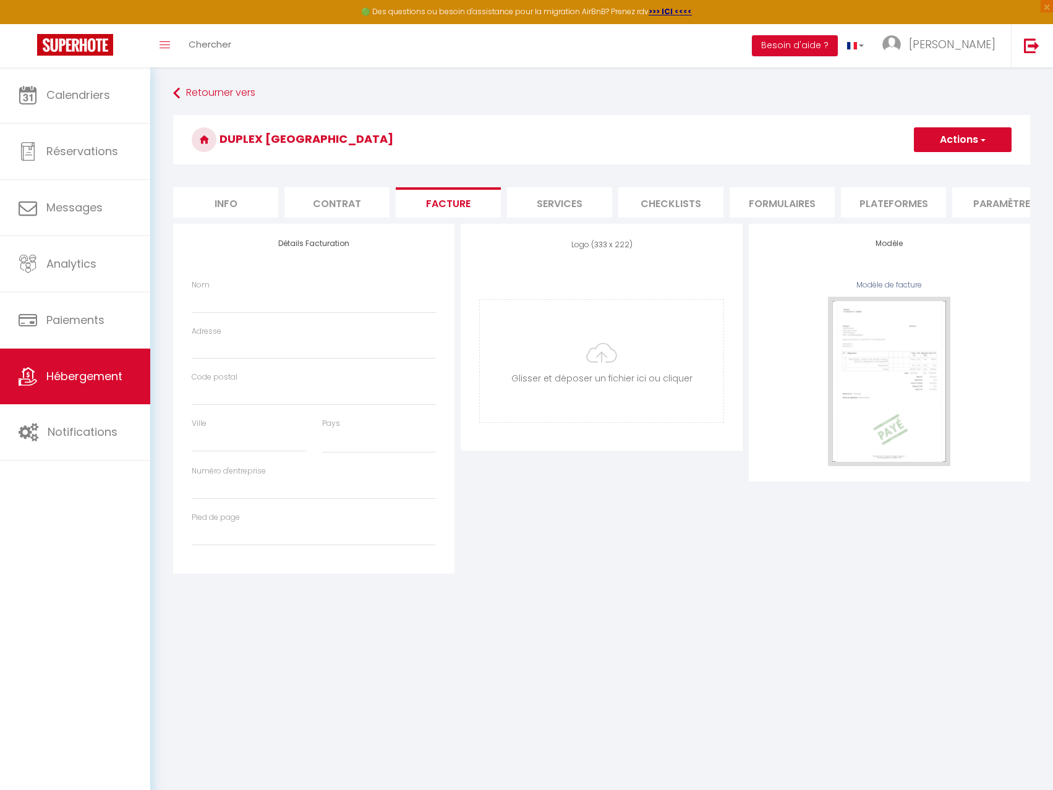
select select
click at [560, 196] on li "Services" at bounding box center [559, 202] width 105 height 30
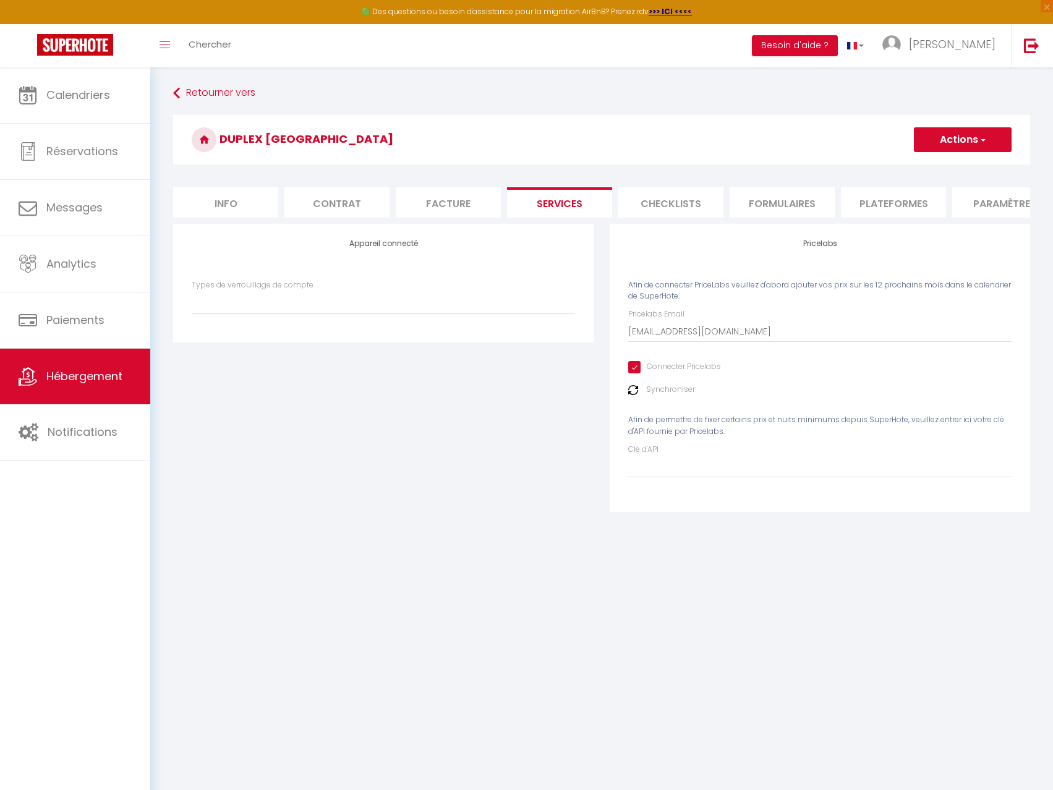
select select
select select "EUR"
select select
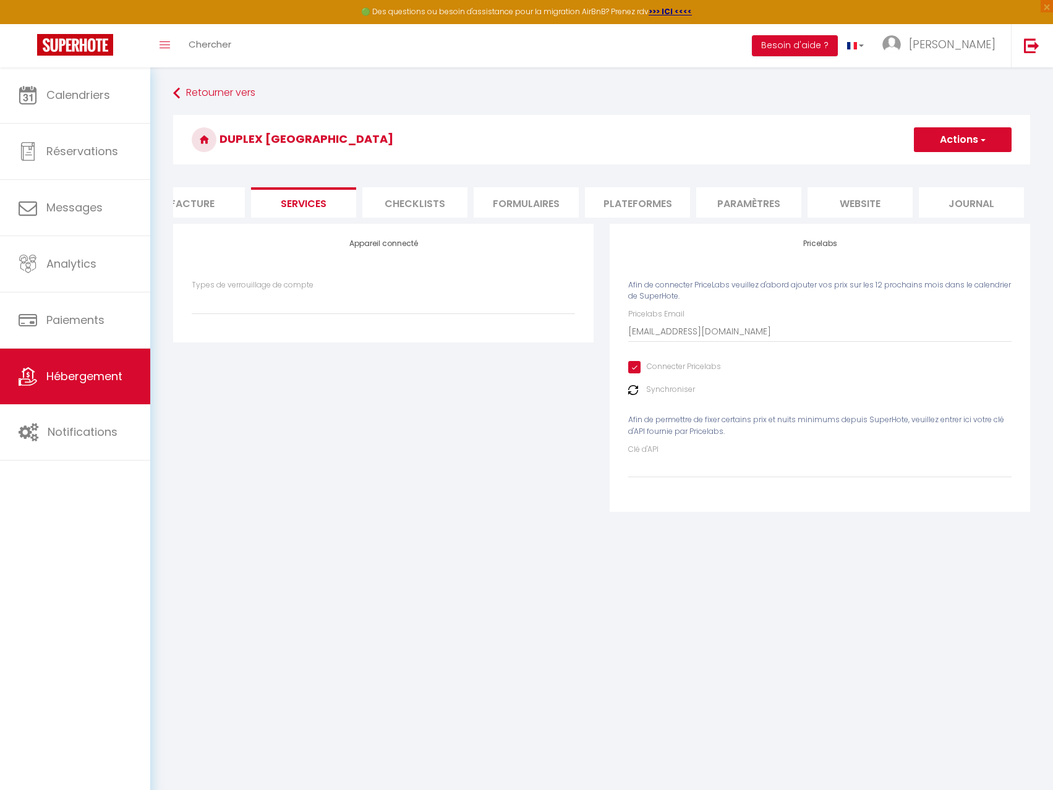
click at [629, 212] on li "Plateformes" at bounding box center [637, 202] width 105 height 30
select select
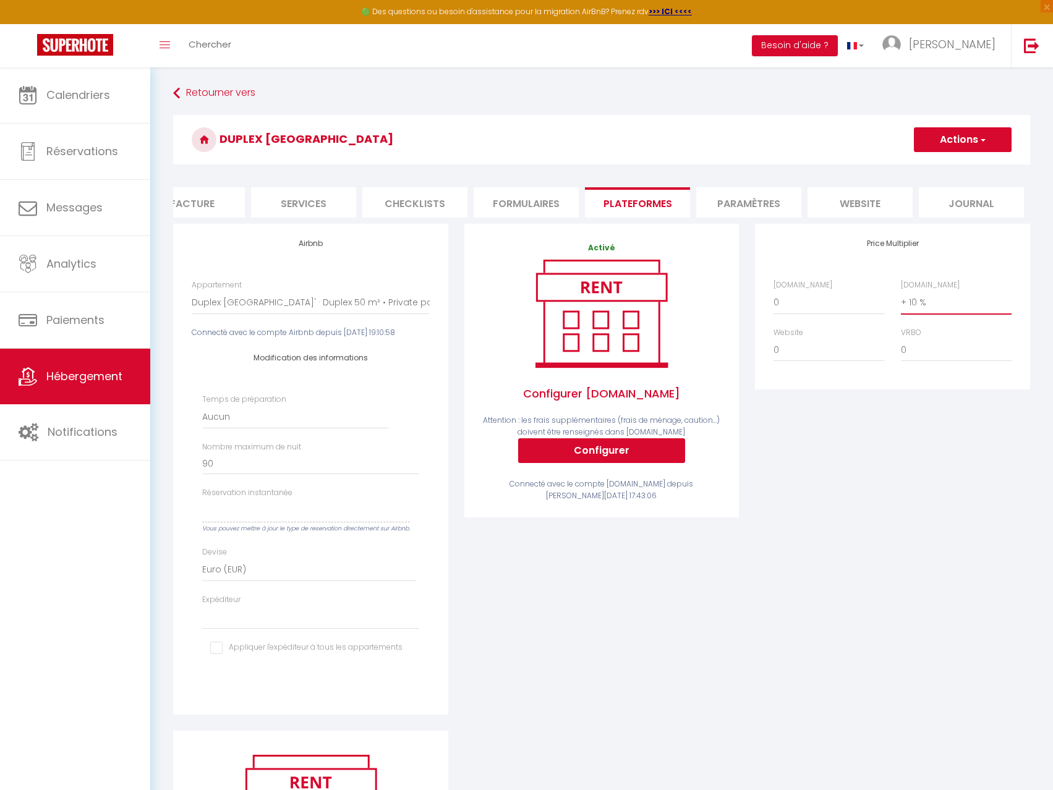
click at [933, 314] on select "0 + 1 % + 2 % + 3 % + 4 % + 5 % + 6 % + 7 % + 8 % + 9 %" at bounding box center [956, 303] width 111 height 24
select select "+ 5 %"
click at [901, 300] on select "0 + 1 % + 2 % + 3 % + 4 % + 5 % + 6 % + 7 % + 8 % + 9 %" at bounding box center [956, 303] width 111 height 24
select select
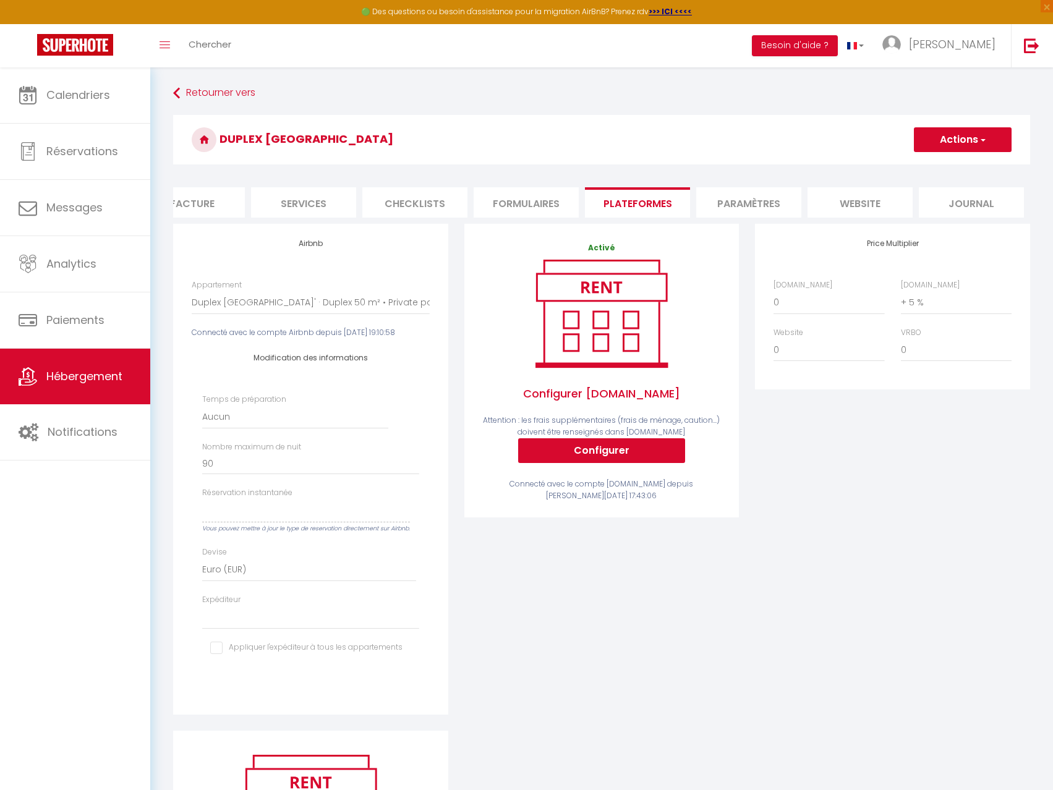
click at [985, 141] on span "button" at bounding box center [982, 140] width 8 height 12
click at [966, 165] on link "Enregistrer" at bounding box center [963, 167] width 98 height 16
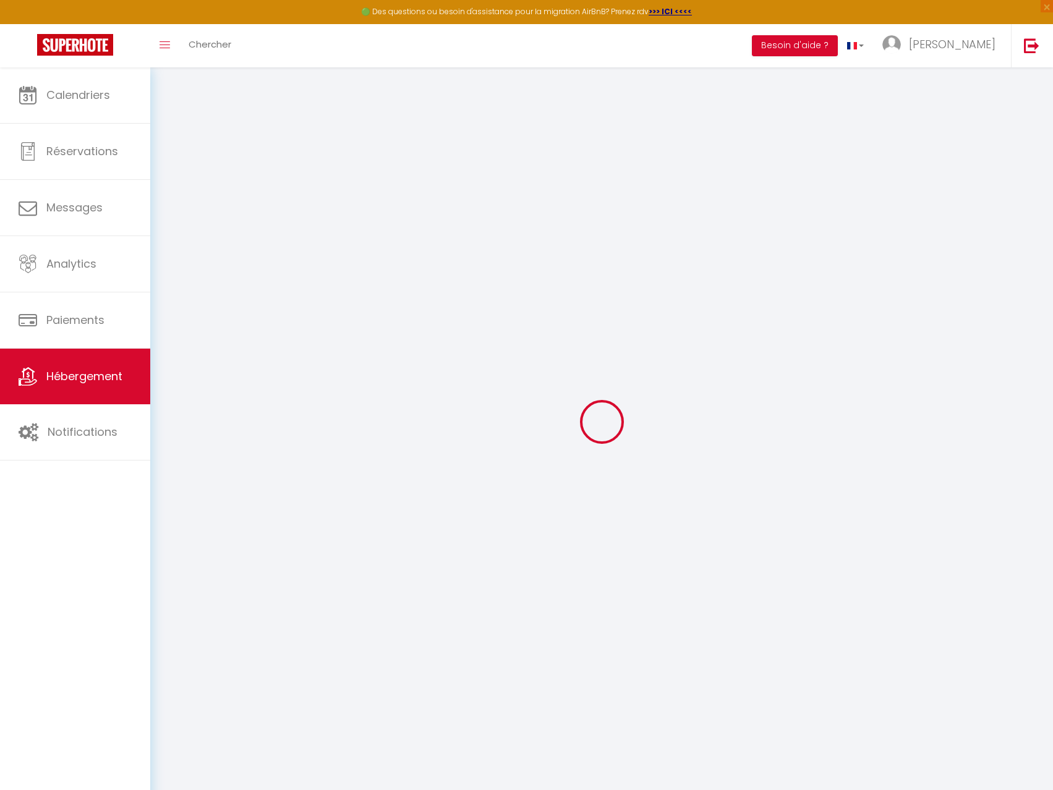
select select
select select "EUR"
select select
